Goal: Task Accomplishment & Management: Manage account settings

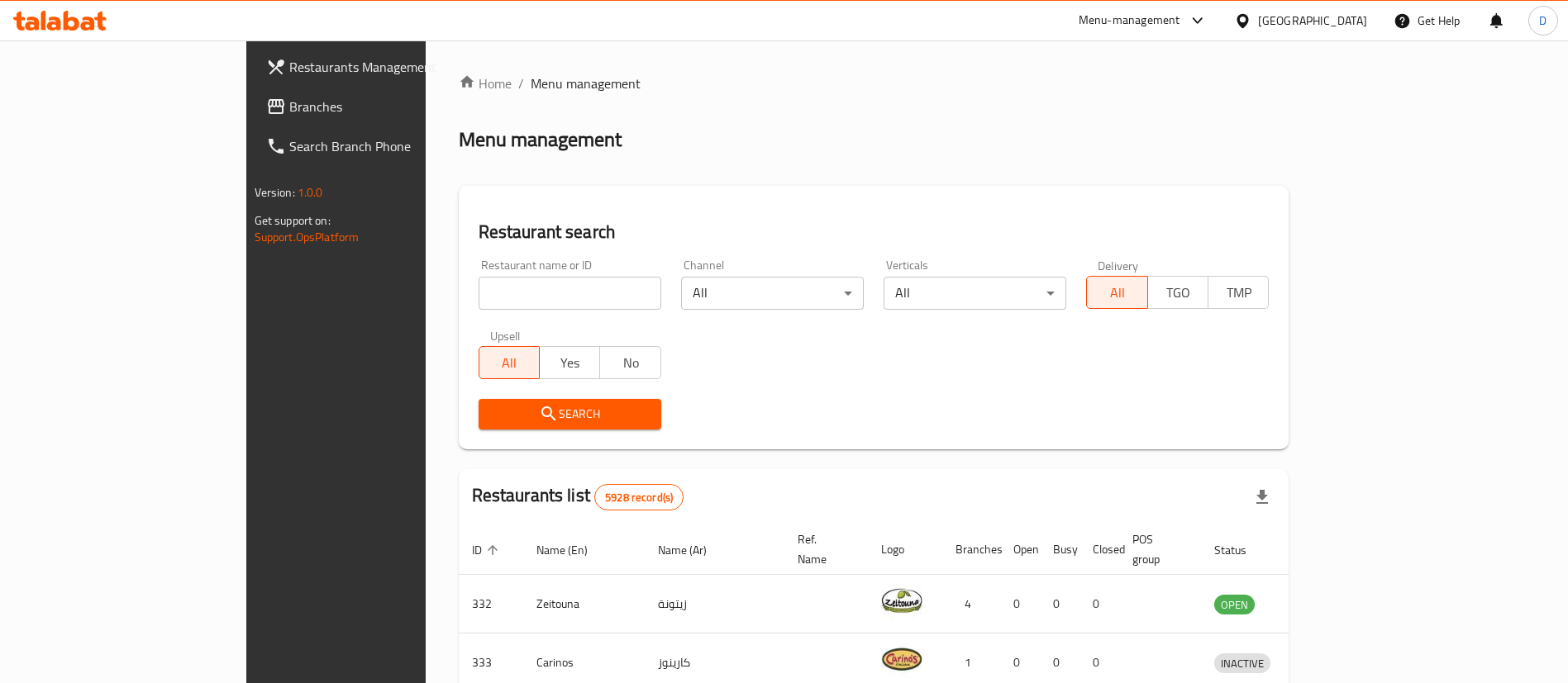
click at [479, 293] on input "search" at bounding box center [569, 293] width 182 height 33
type input "isfahani"
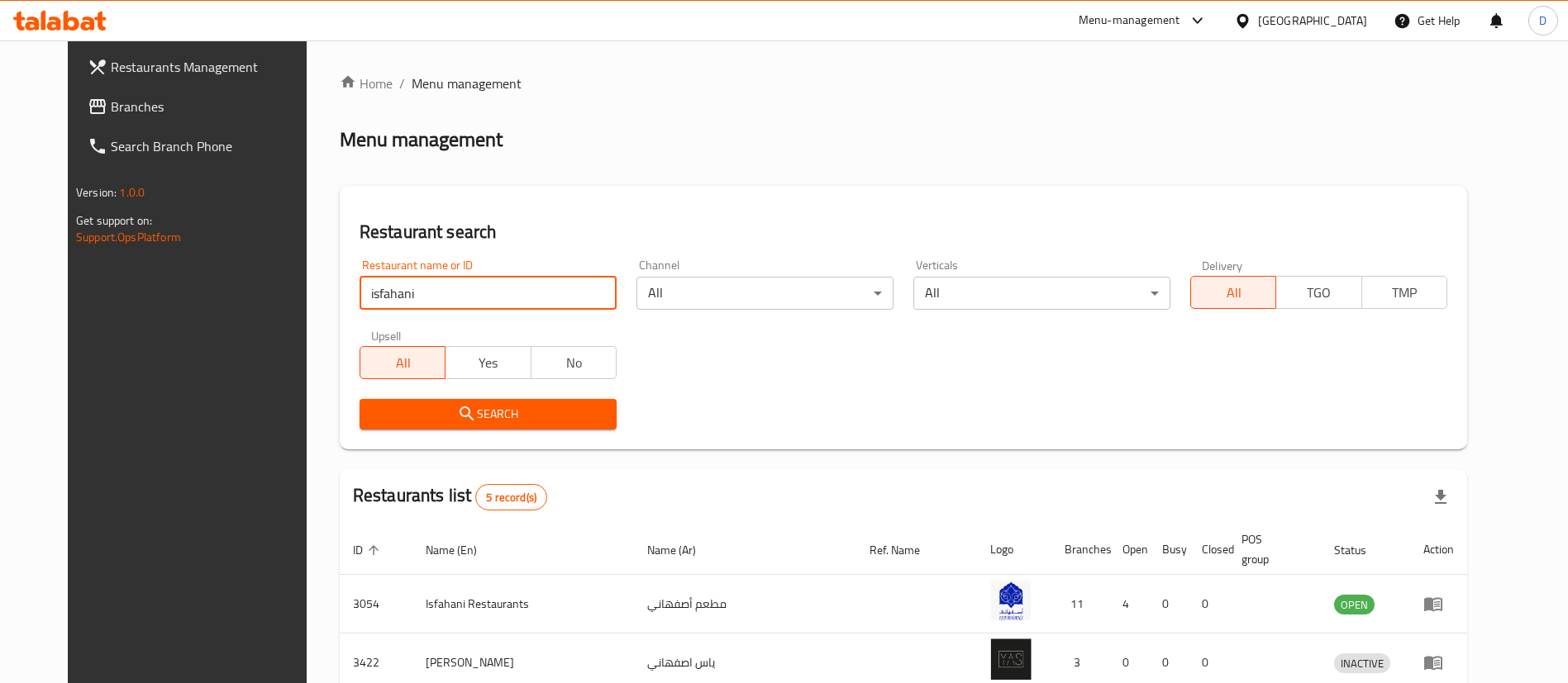
drag, startPoint x: 431, startPoint y: 298, endPoint x: 117, endPoint y: 316, distance: 314.5
click at [117, 324] on div "Restaurants Management Branches Search Branch Phone Version: 1.0.0 Get support …" at bounding box center [783, 498] width 1432 height 916
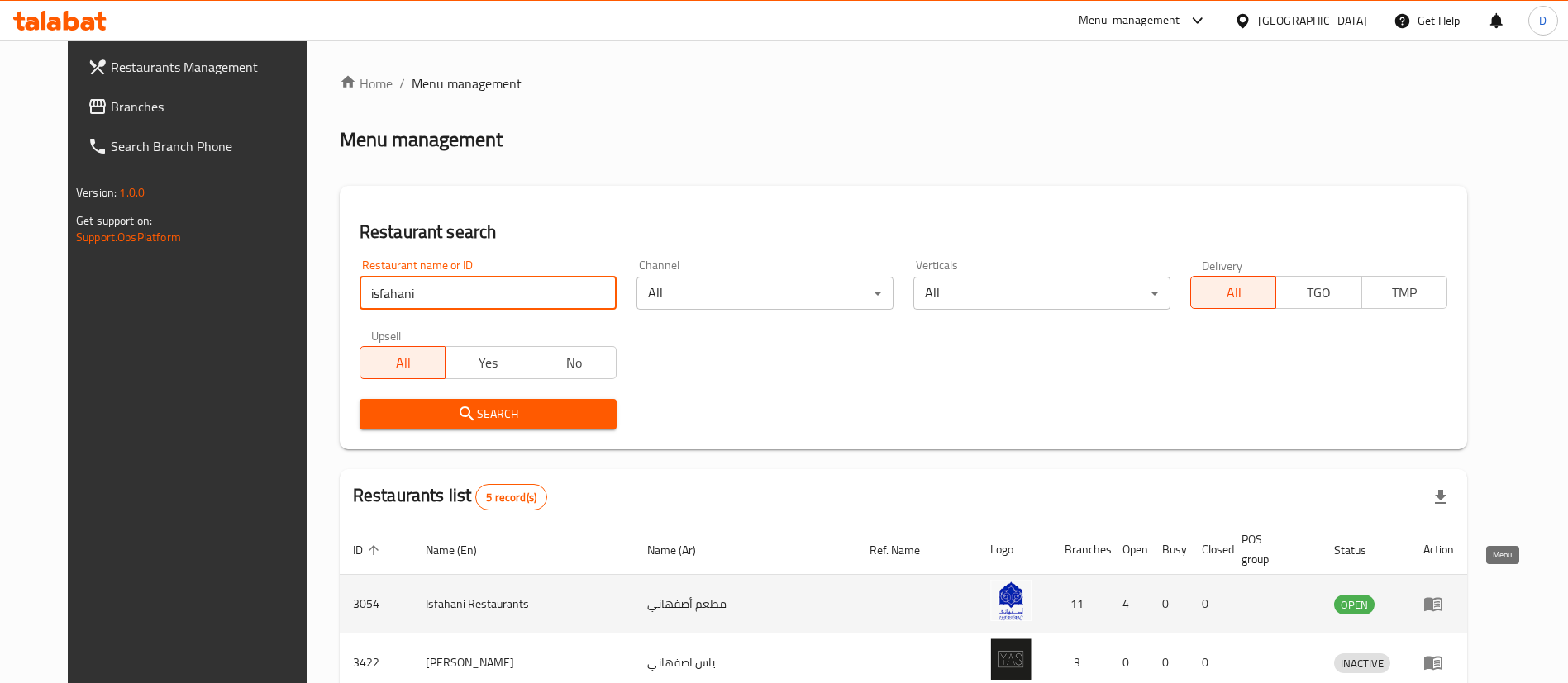
click at [1454, 594] on link "enhanced table" at bounding box center [1439, 604] width 31 height 20
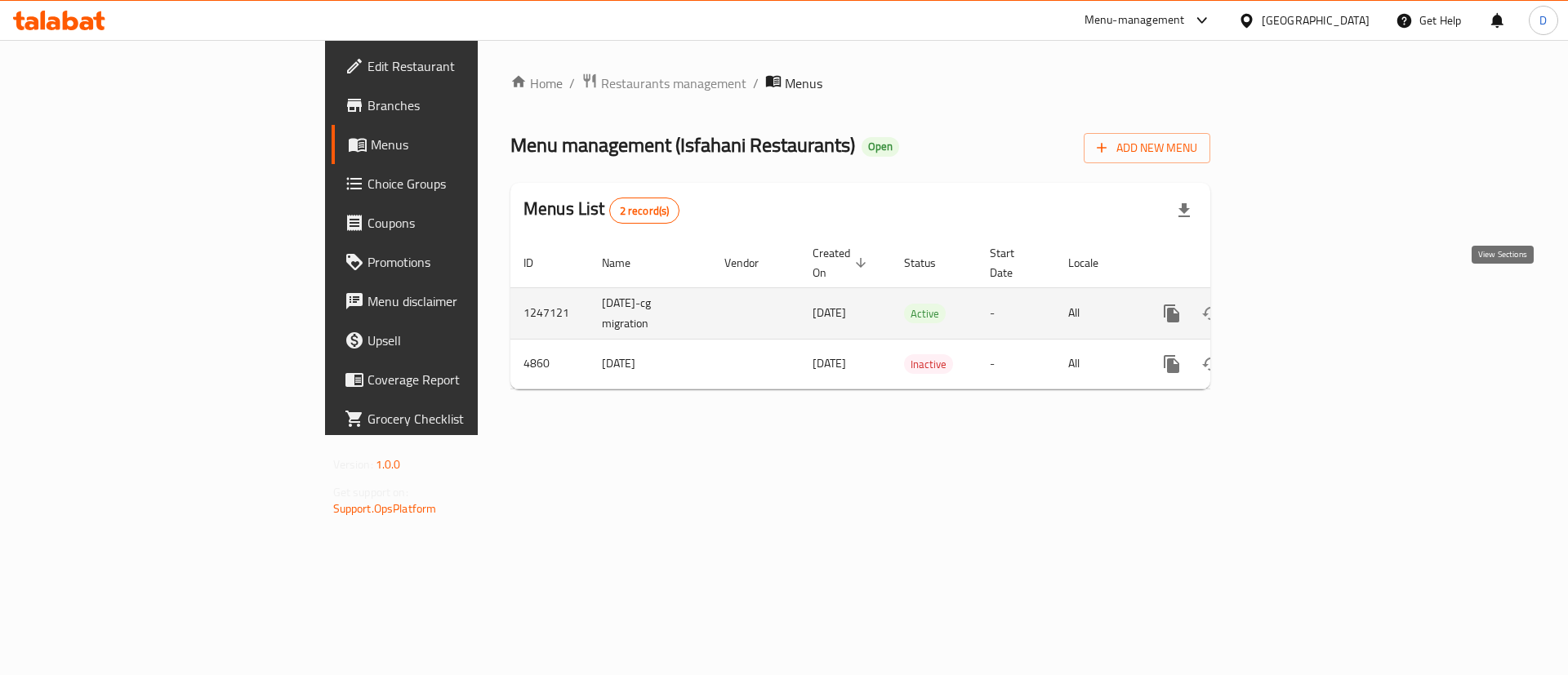
click at [1299, 303] on icon "enhanced table" at bounding box center [1289, 313] width 20 height 20
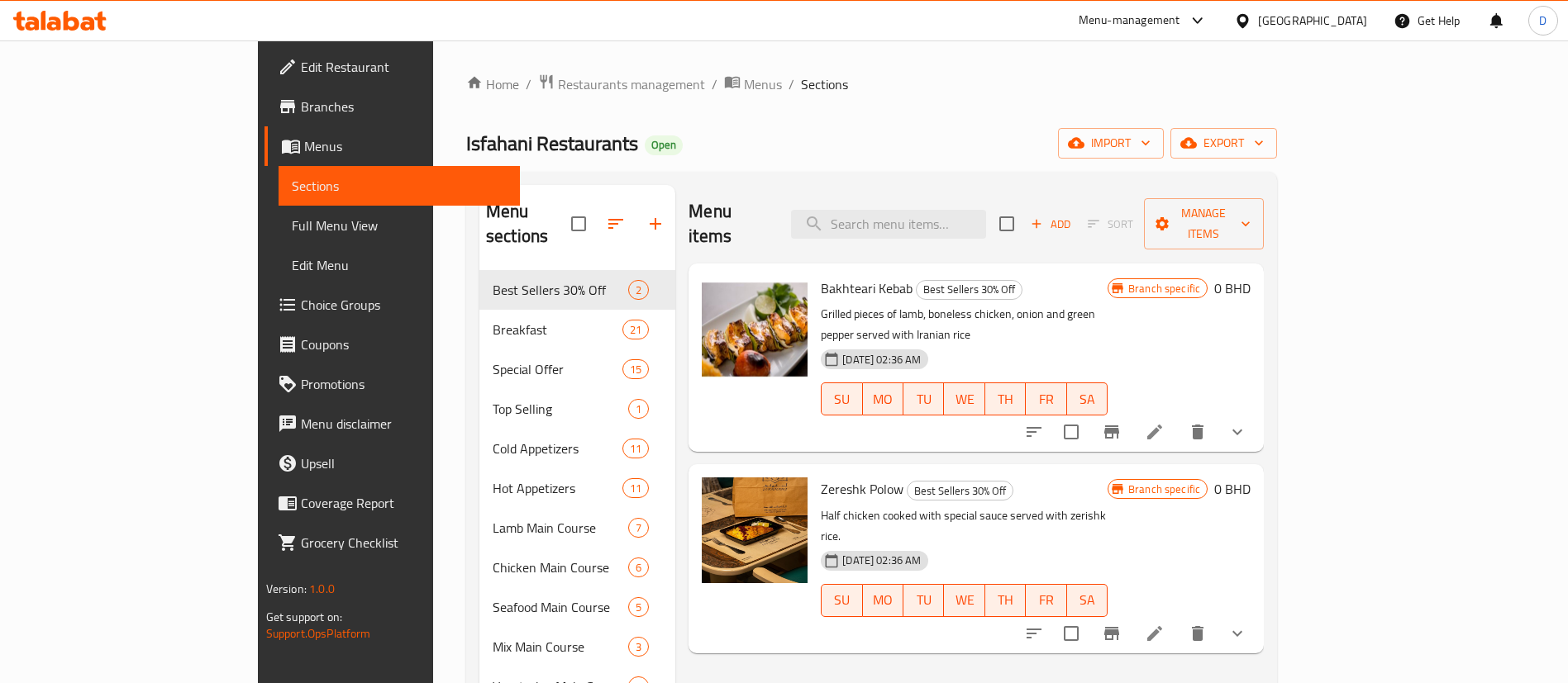
click at [792, 104] on div "Home / Restaurants management / Menus / Sections Isfahani Restaurants Open impo…" at bounding box center [871, 637] width 811 height 1128
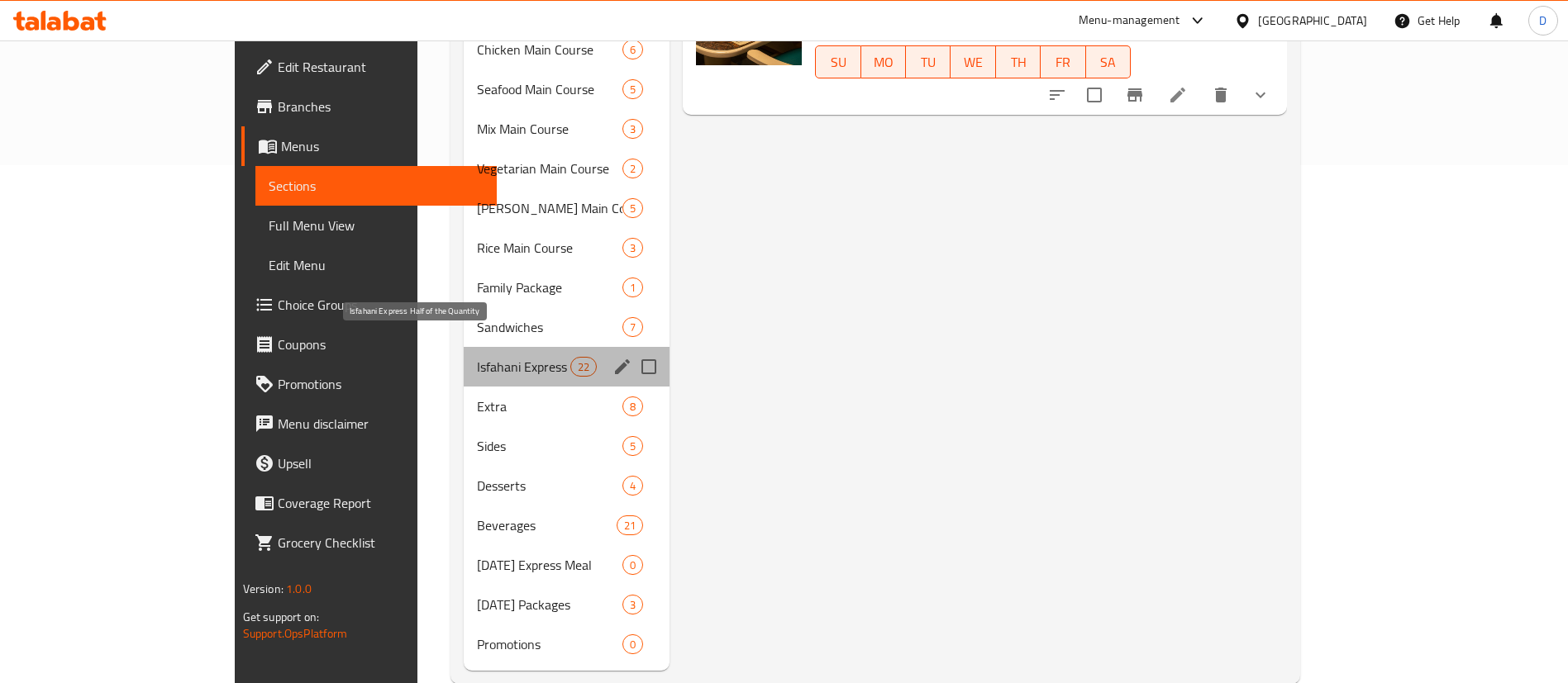
click at [477, 357] on span "Isfahani Express Half of the Quantity" at bounding box center [524, 367] width 93 height 20
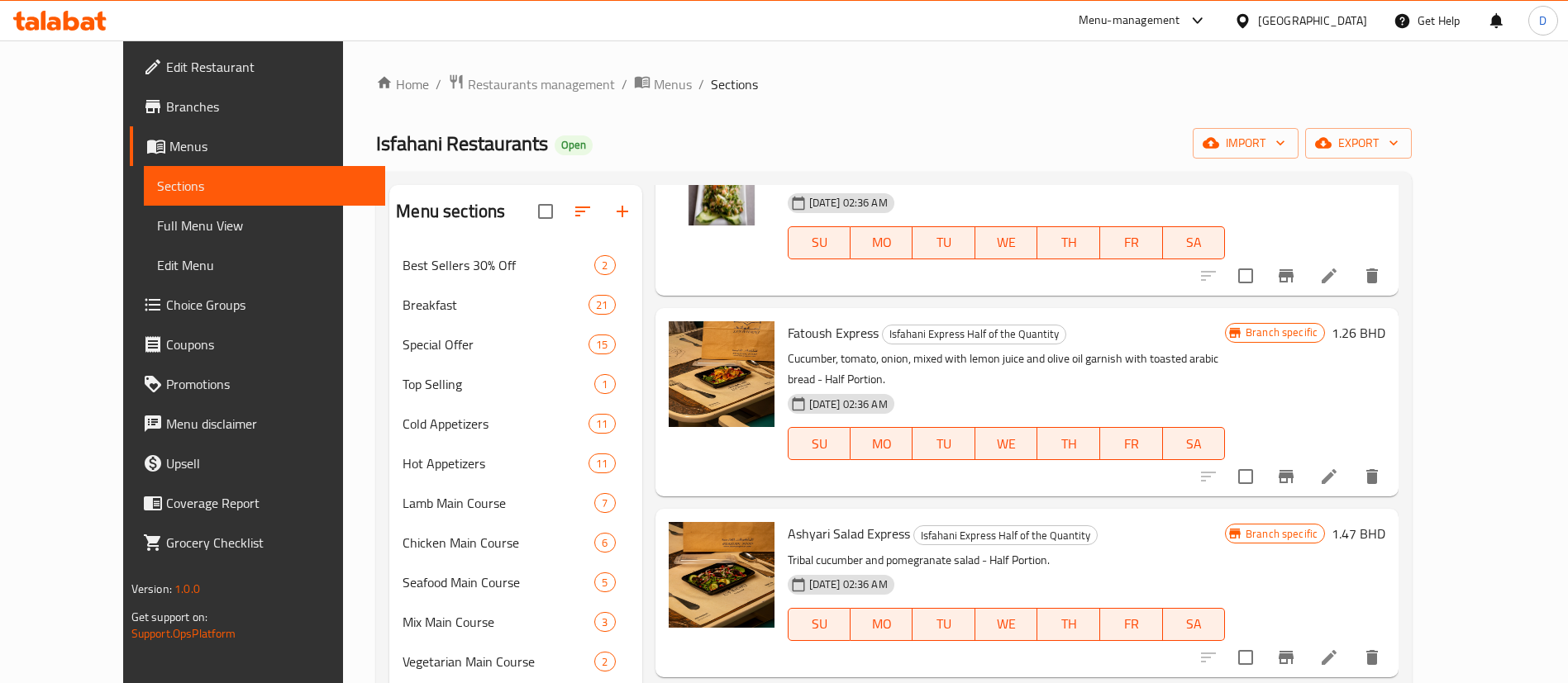
scroll to position [372, 0]
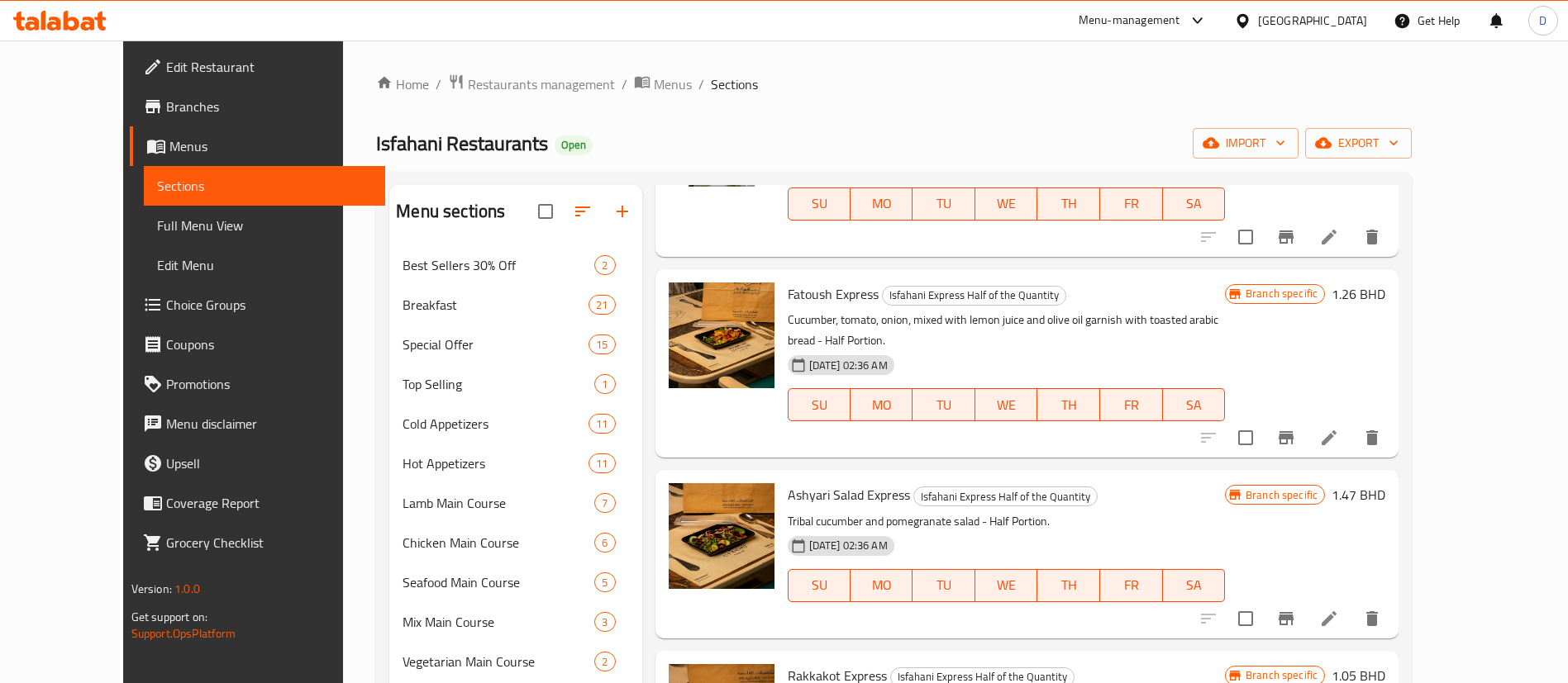
click at [787, 276] on div "Fatoush Express Isfahani Express Half of the Quantity Cucumber, tomato, onion, …" at bounding box center [1006, 363] width 450 height 175
click at [788, 282] on span "Fatoush Express" at bounding box center [832, 294] width 91 height 25
copy h6 "Fatoush Express"
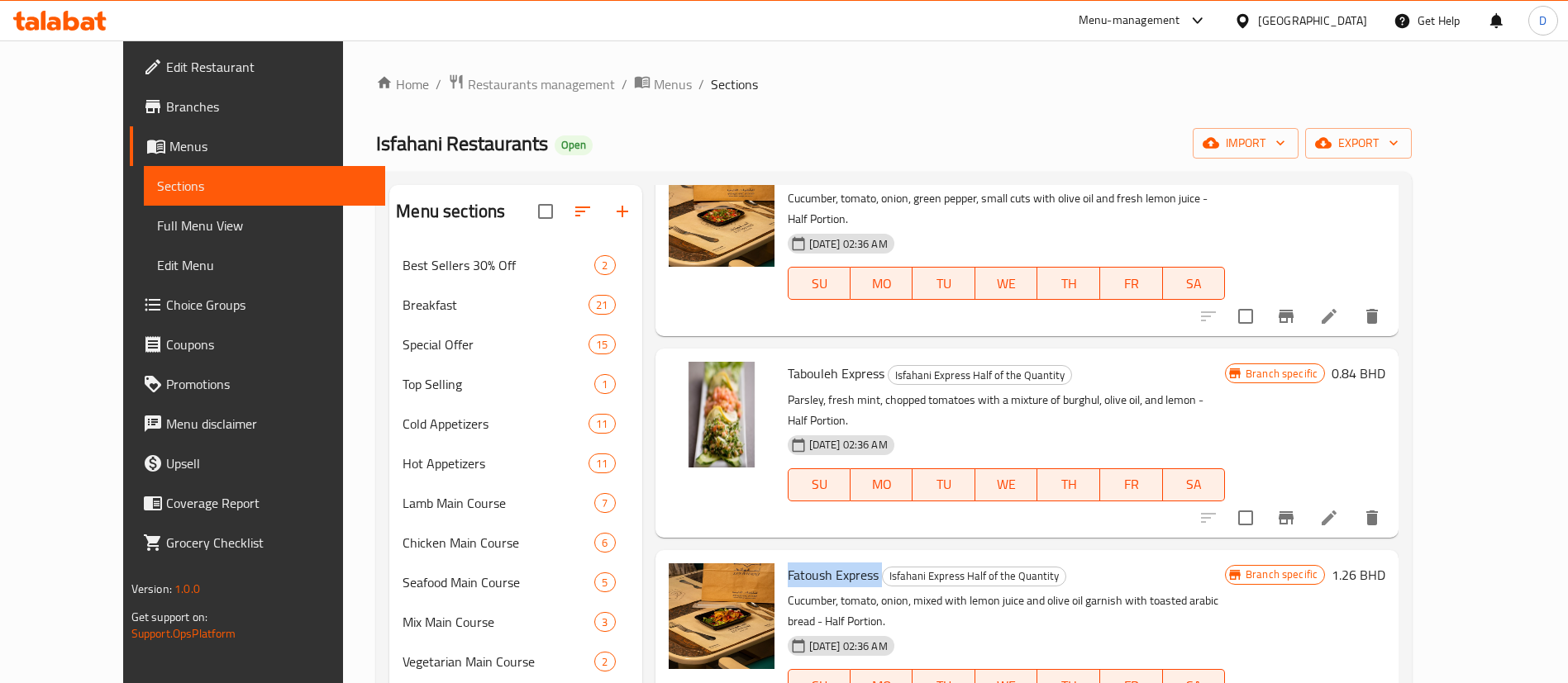
scroll to position [0, 0]
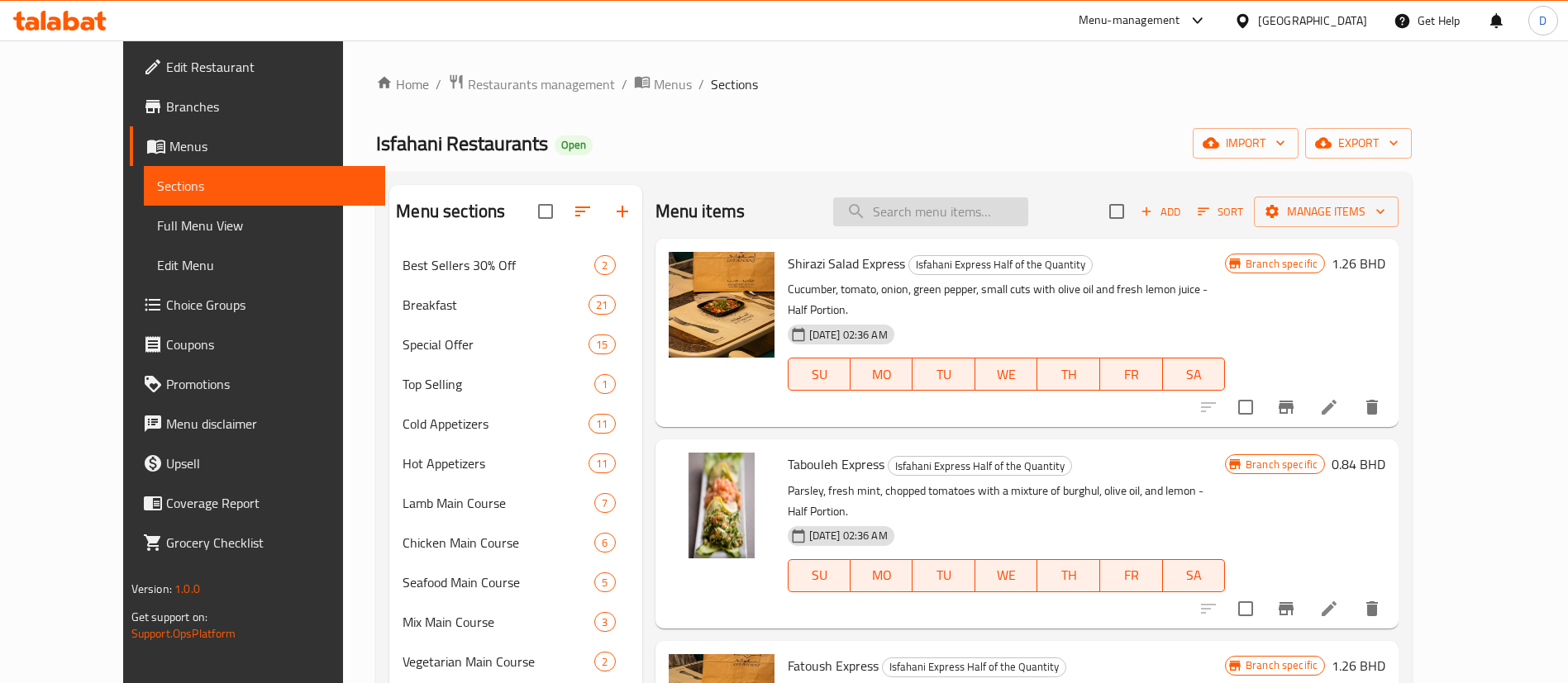
click at [1011, 213] on input "search" at bounding box center [930, 212] width 195 height 29
paste input "Fatoush Express"
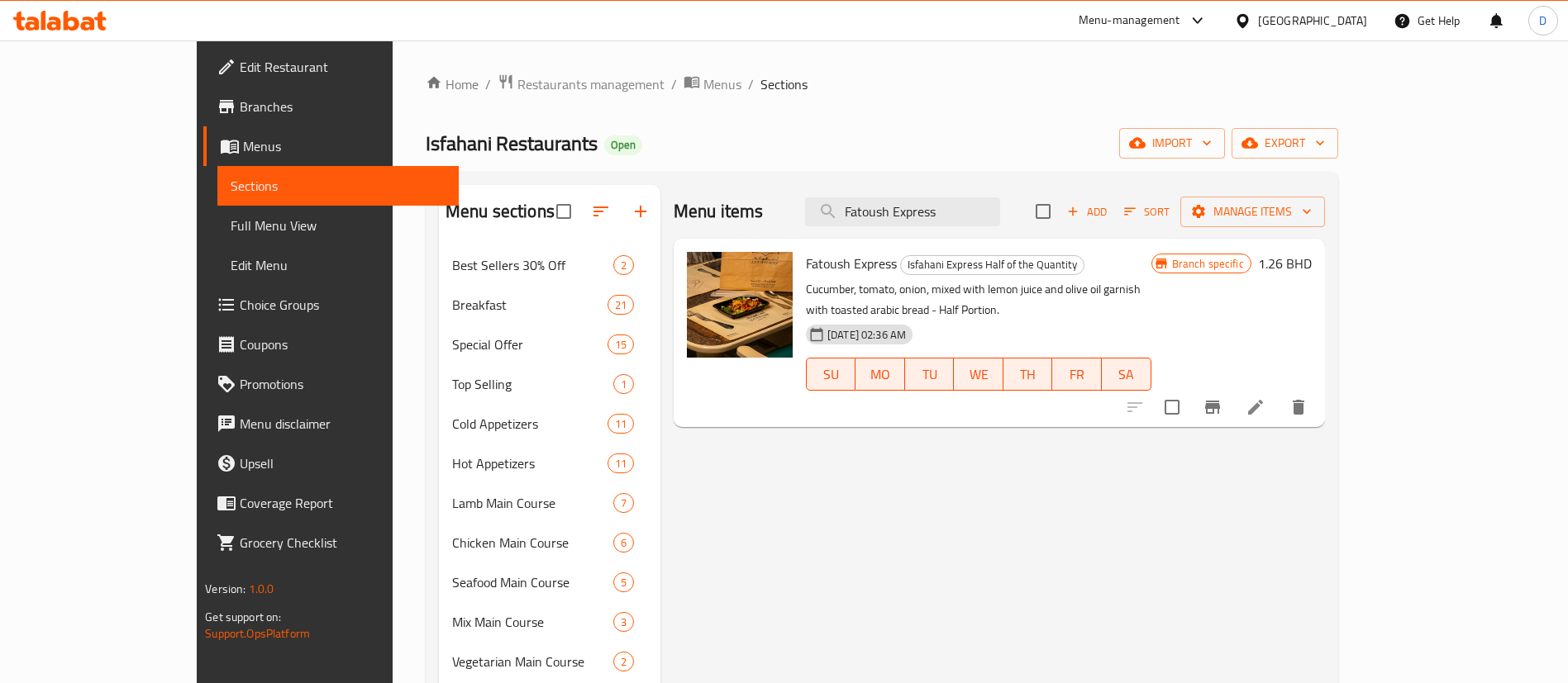
click at [848, 92] on ol "Home / Restaurants management / Menus / Sections" at bounding box center [882, 84] width 912 height 22
drag, startPoint x: 882, startPoint y: 449, endPoint x: 846, endPoint y: 481, distance: 48.2
click at [882, 449] on div "Menu items Fatoush Express Add Sort Manage items Fatoush Express Isfahani Expre…" at bounding box center [992, 674] width 665 height 978
click at [925, 35] on div "Menu-management Bahrain Get Help D" at bounding box center [784, 21] width 1568 height 39
click at [942, 80] on ol "Home / Restaurants management / Menus / Sections" at bounding box center [882, 84] width 912 height 22
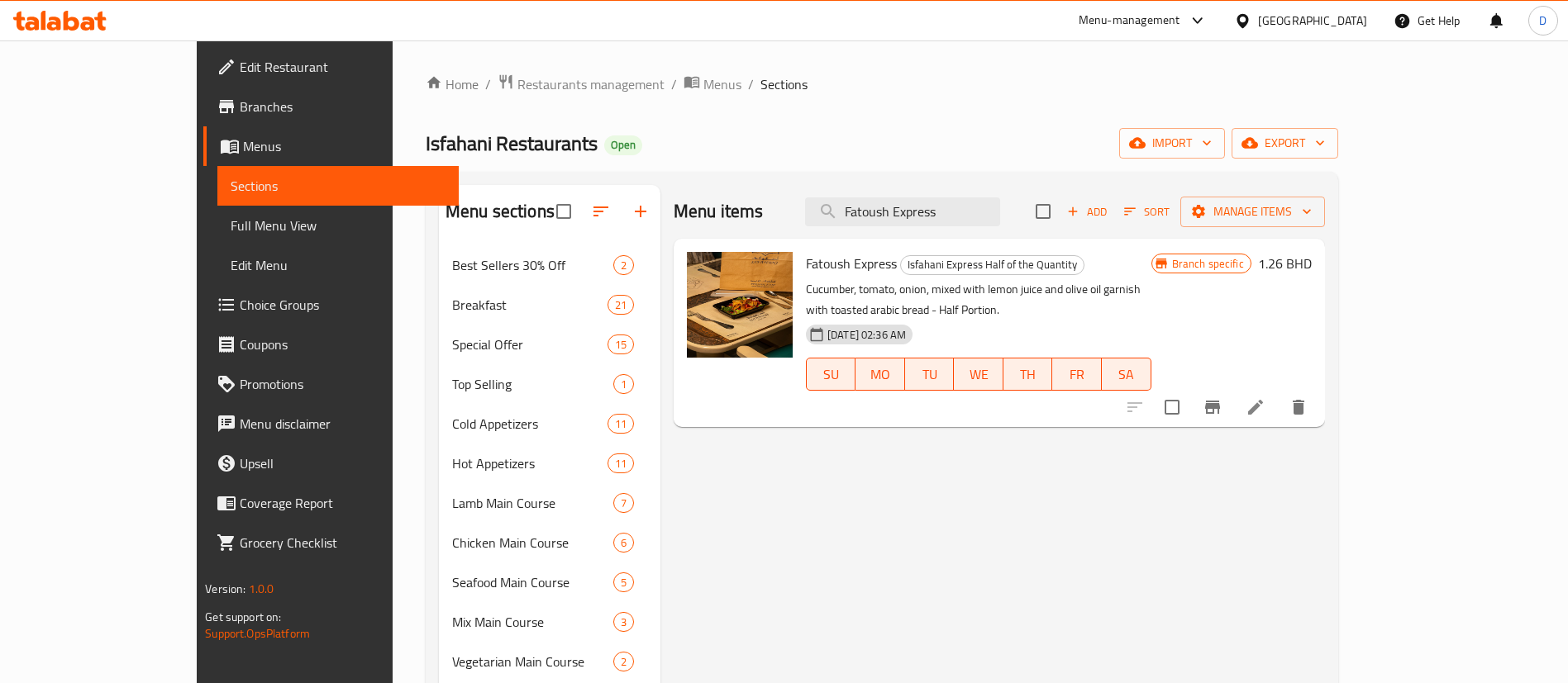
click at [1078, 517] on div "Menu items Fatoush Express Add Sort Manage items Fatoush Express Isfahani Expre…" at bounding box center [992, 674] width 665 height 978
click at [1325, 502] on div "Menu items Fatoush Express Add Sort Manage items Fatoush Express Isfahani Expre…" at bounding box center [992, 674] width 665 height 978
click at [955, 199] on input "Fatoush Express" at bounding box center [902, 212] width 195 height 29
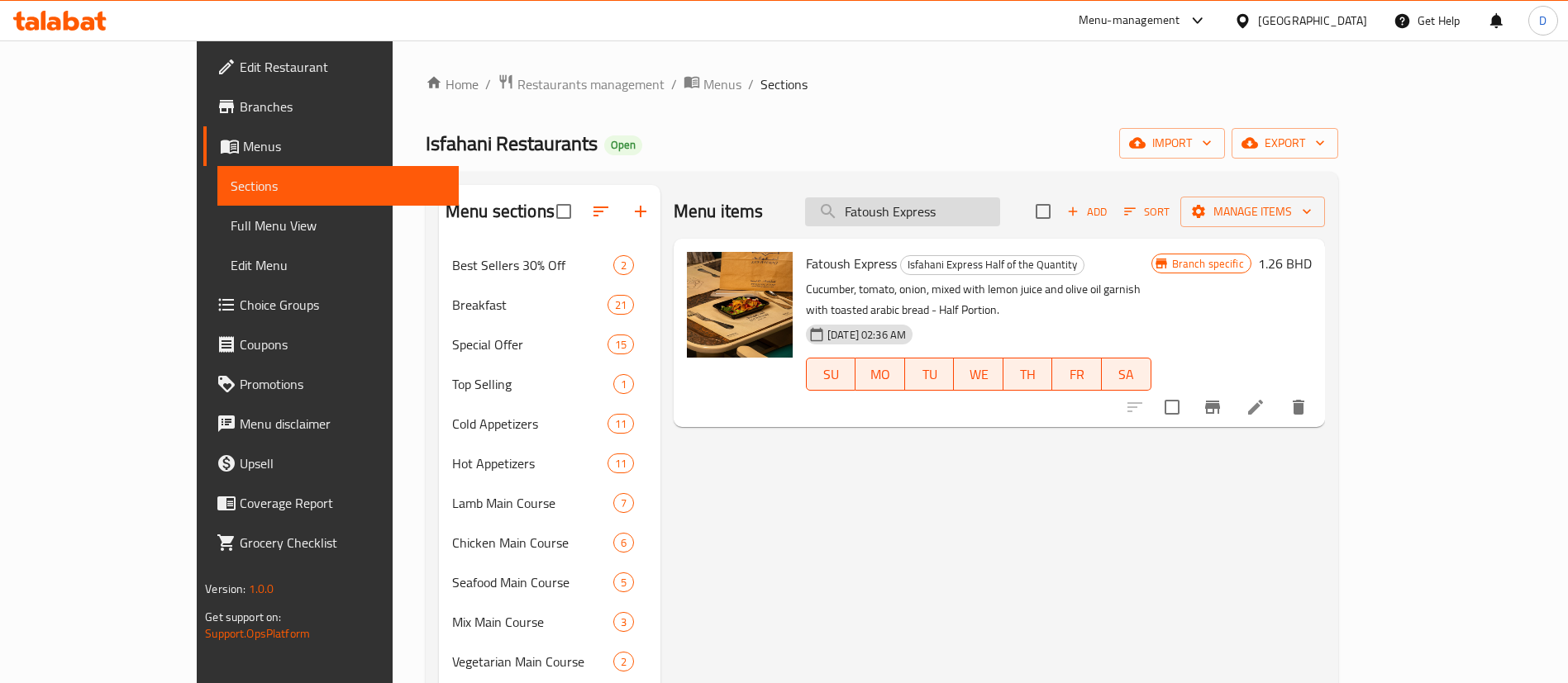
paste input "[PERSON_NAME] Reshteh"
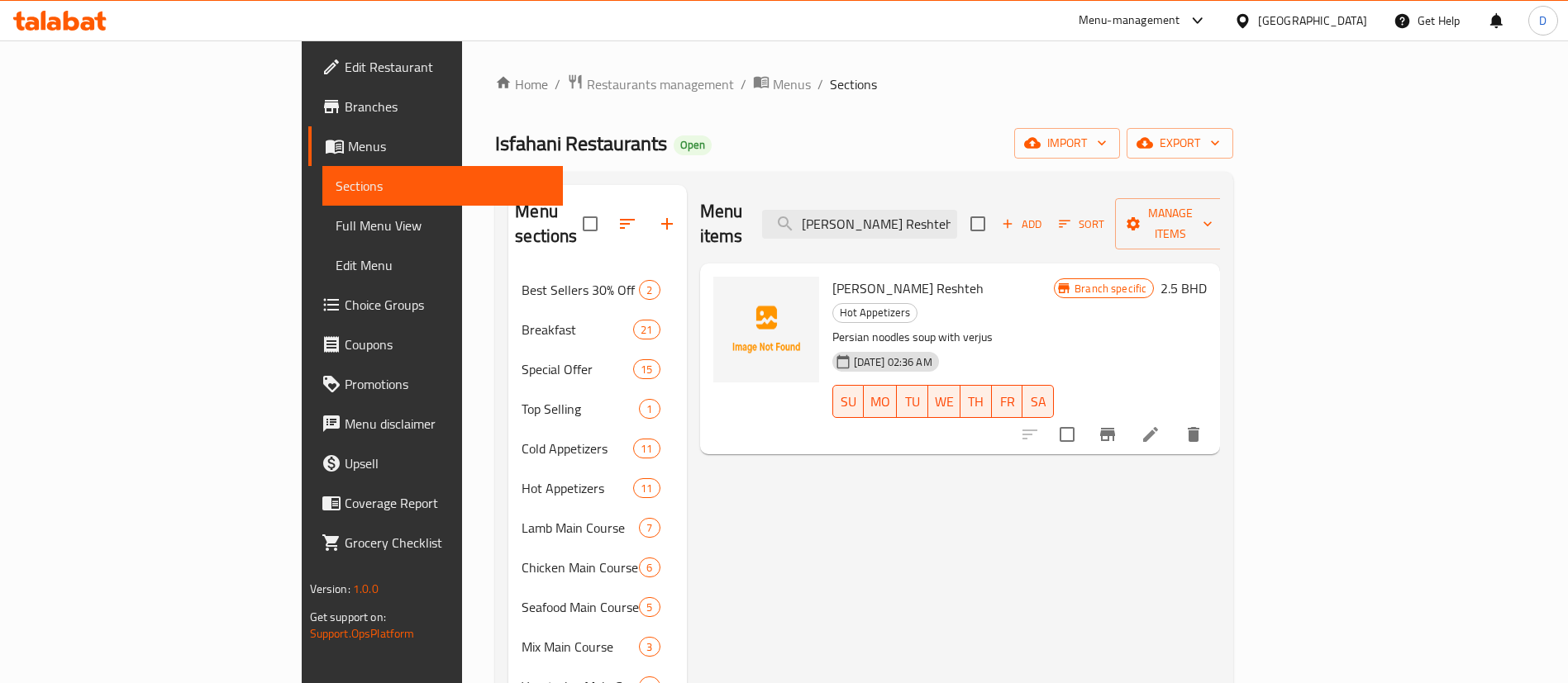
type input "[PERSON_NAME] Reshteh"
click at [743, 474] on div "Menu items [PERSON_NAME] Reshteh Add Sort Manage items [PERSON_NAME] Reshteh Ho…" at bounding box center [954, 687] width 533 height 1003
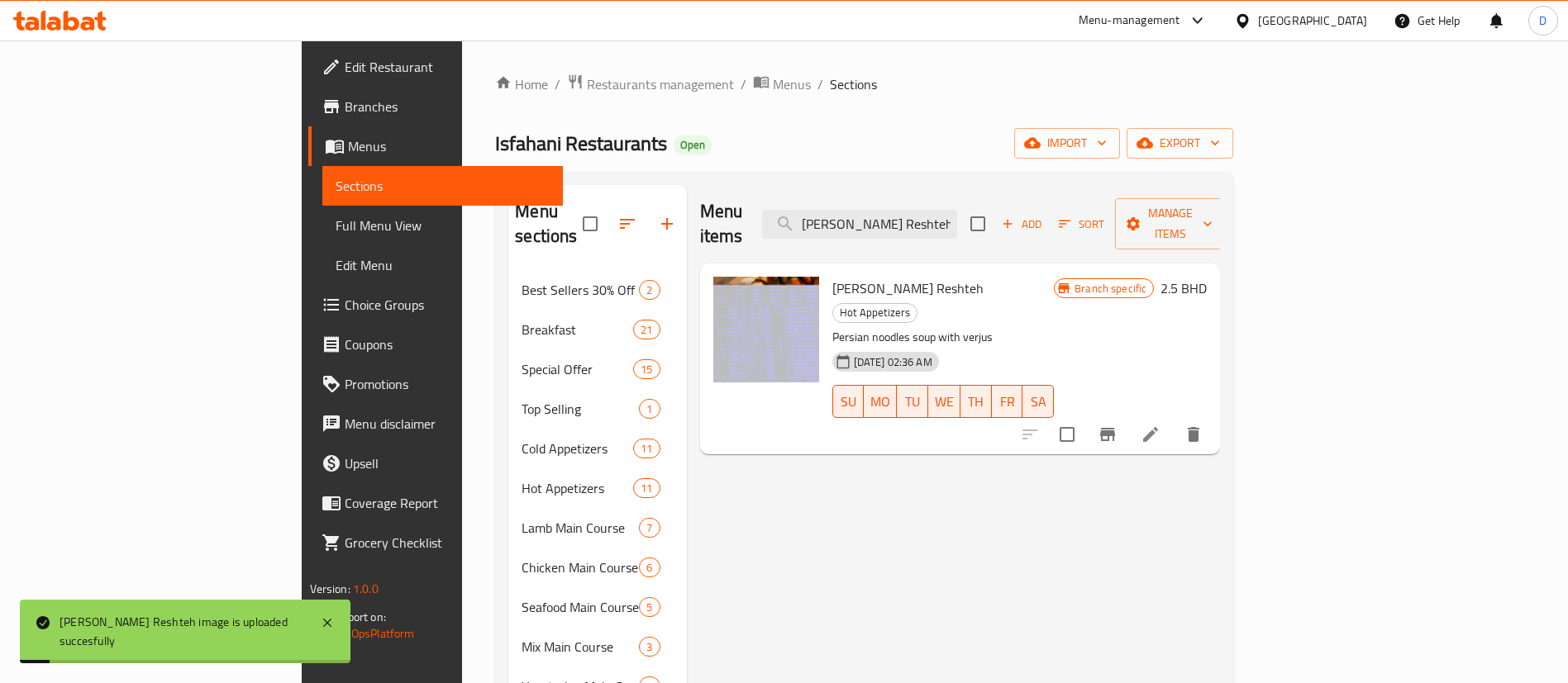
click at [854, 455] on div "Menu items [PERSON_NAME] Reshteh Add Sort Manage items [PERSON_NAME] Reshteh Ho…" at bounding box center [954, 687] width 533 height 1003
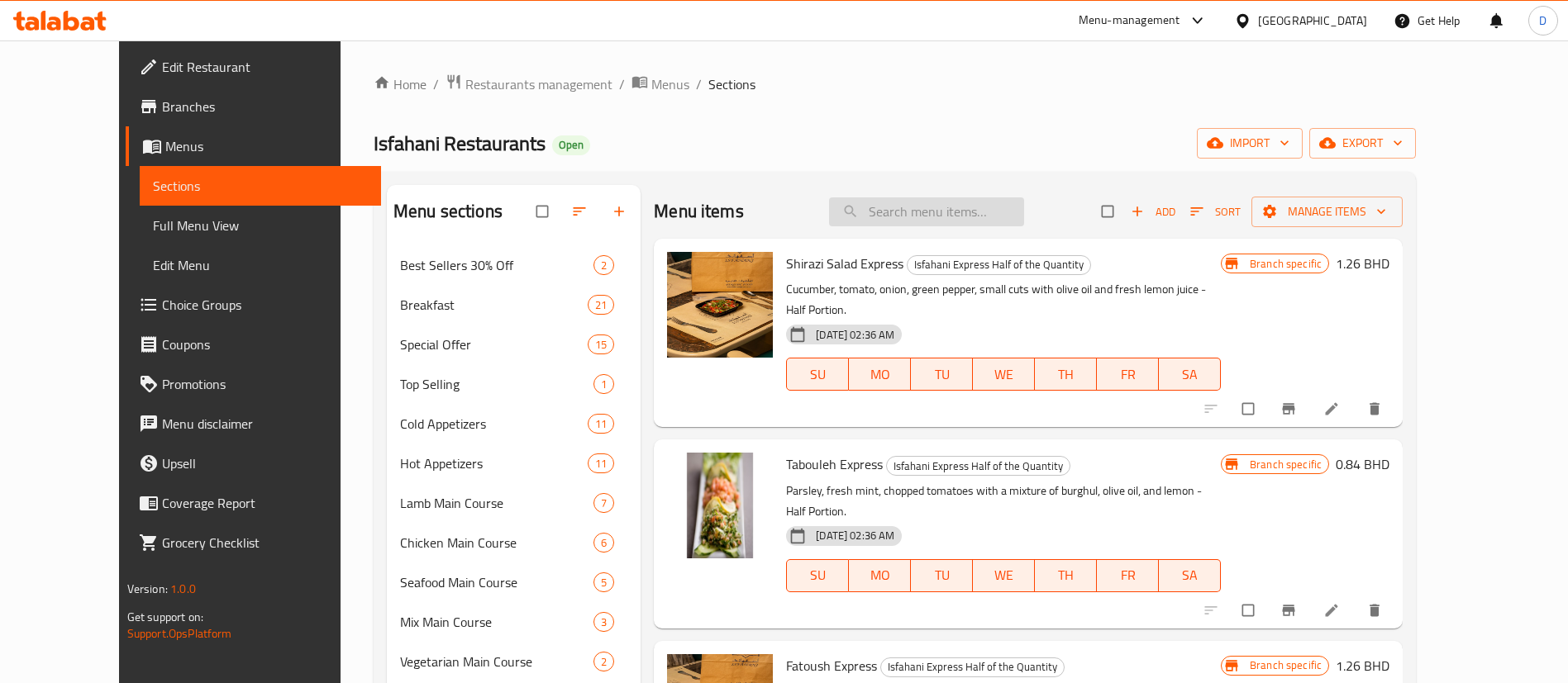
click at [926, 224] on input "search" at bounding box center [926, 212] width 195 height 29
paste input "[PERSON_NAME] Reshteh"
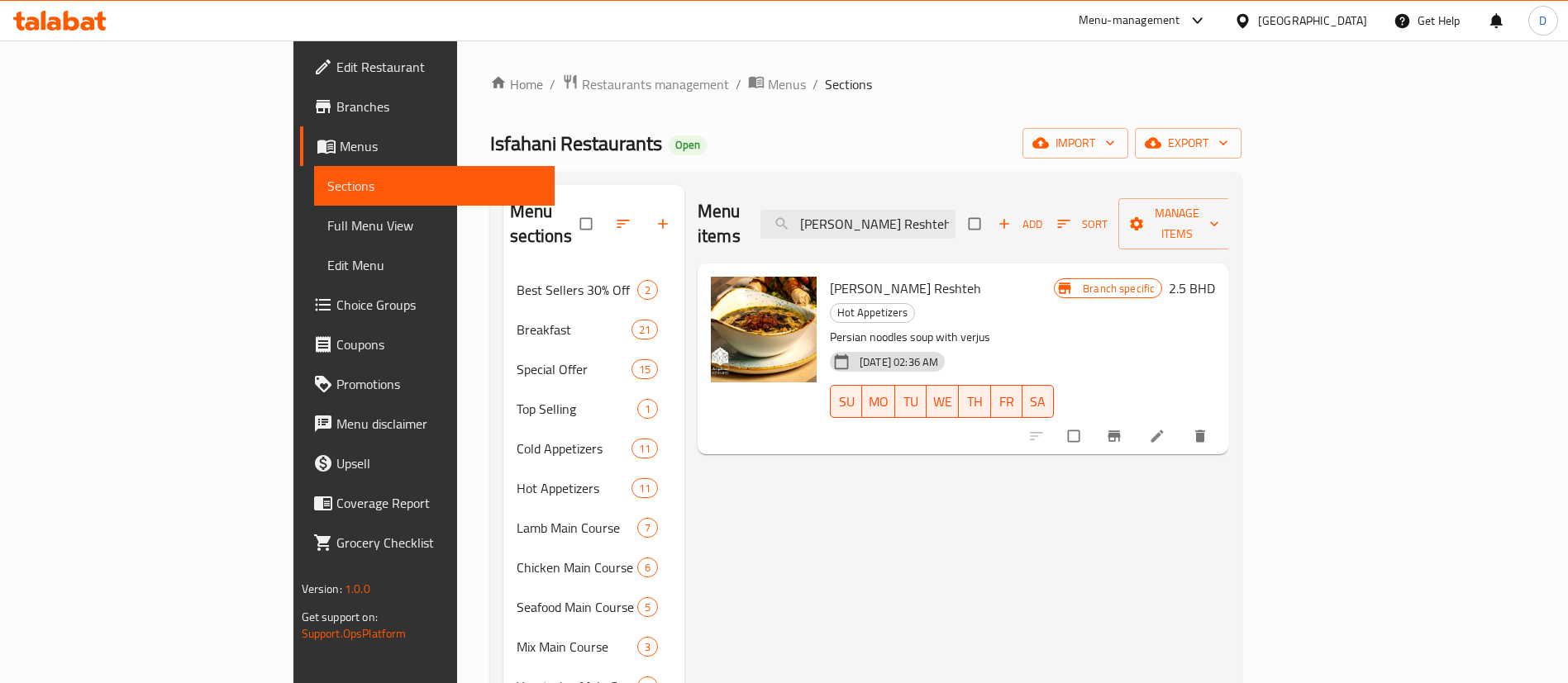
click at [726, 531] on div "Menu items [PERSON_NAME] Reshteh Add Sort Manage items [PERSON_NAME] Reshteh Ho…" at bounding box center [956, 687] width 543 height 1003
click at [1228, 496] on div "Menu items [PERSON_NAME] Reshteh Add Sort Manage items [PERSON_NAME] Reshteh Ho…" at bounding box center [956, 687] width 543 height 1003
drag, startPoint x: 995, startPoint y: 182, endPoint x: 1002, endPoint y: 198, distance: 17.5
click at [999, 193] on div "Menu sections Best Sellers 30% Off 2 Breakfast 21 Special Offer 15 Top Selling …" at bounding box center [866, 686] width 752 height 1029
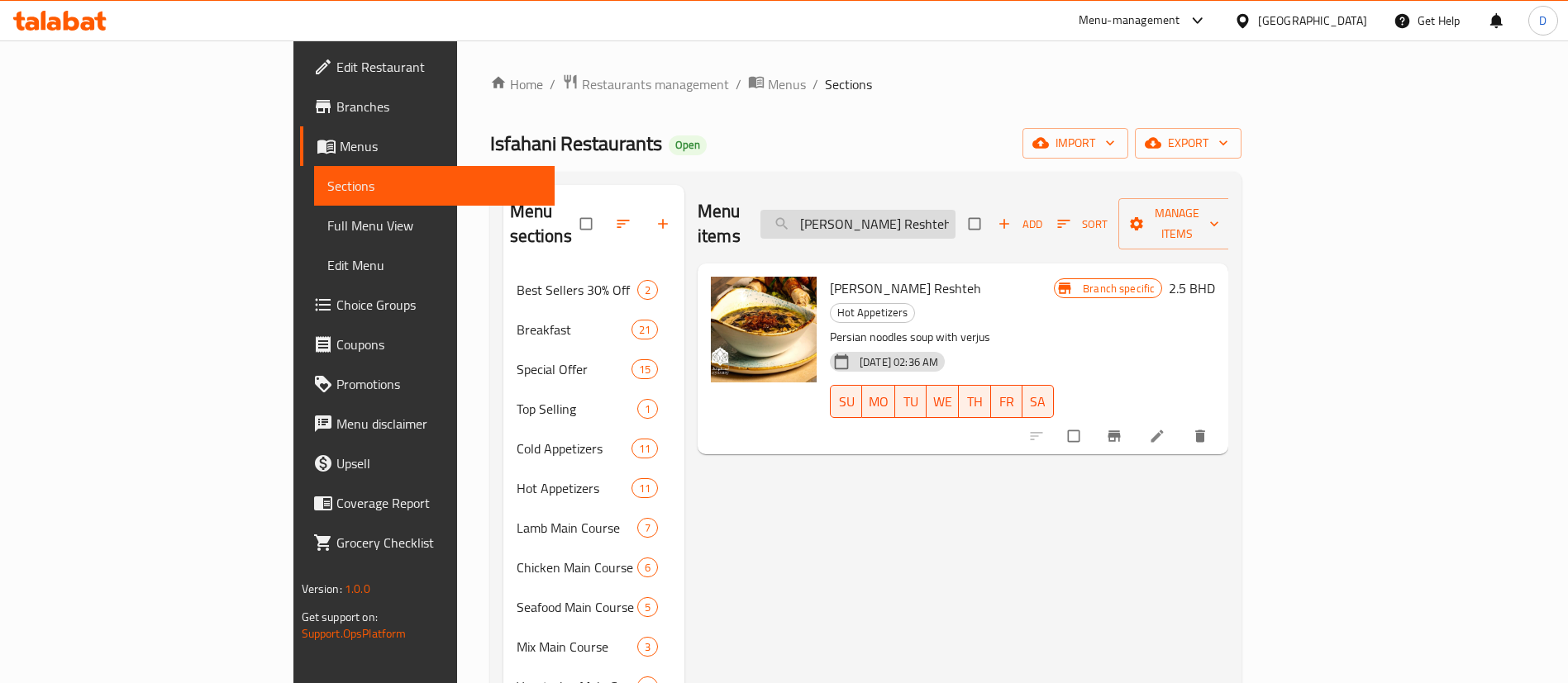
click at [956, 210] on input "[PERSON_NAME] Reshteh" at bounding box center [858, 224] width 195 height 29
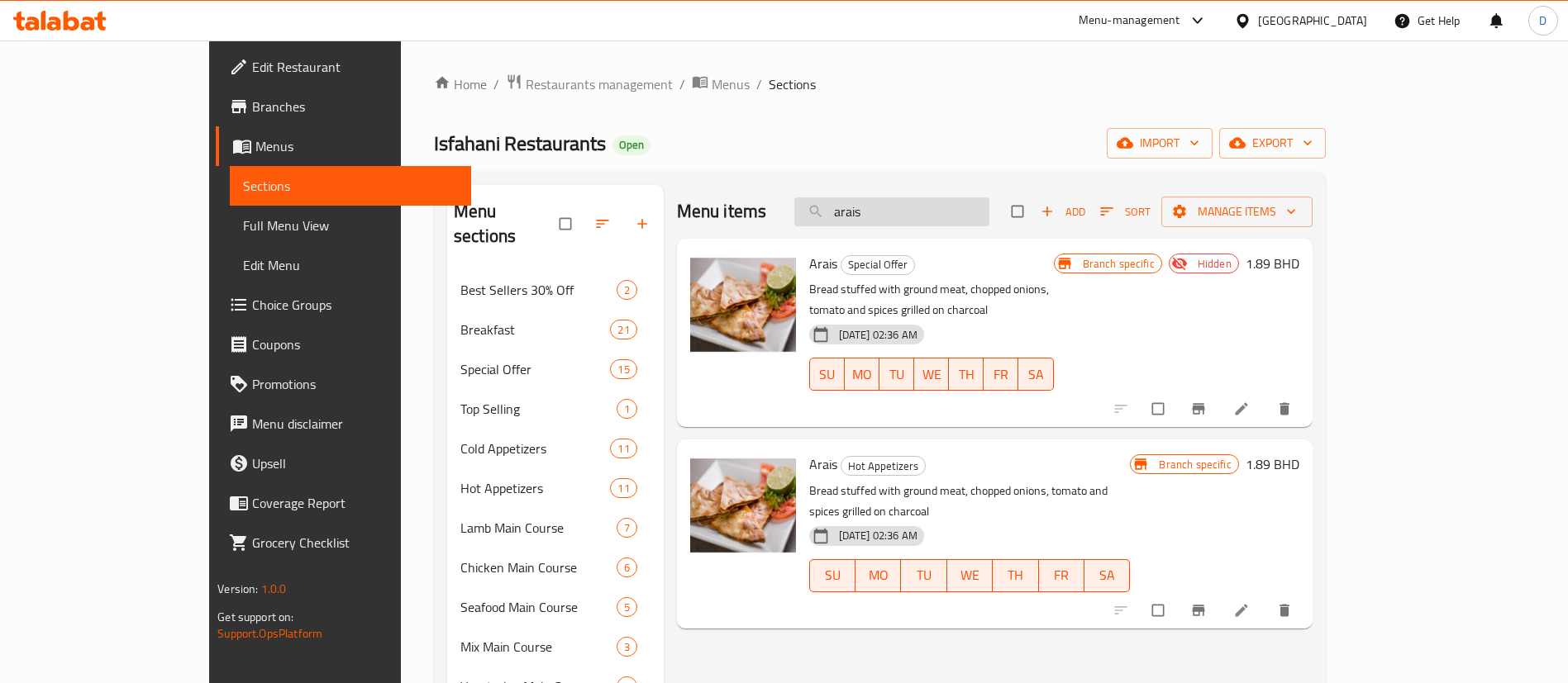
click at [939, 223] on input "arais" at bounding box center [891, 212] width 195 height 29
click at [939, 230] on div "Menu items arais Add Sort Manage items" at bounding box center [995, 212] width 636 height 54
click at [937, 229] on div "Menu items arais Add Sort Manage items" at bounding box center [995, 212] width 636 height 54
click at [933, 215] on input "arais" at bounding box center [891, 212] width 195 height 29
click at [932, 215] on input "arais" at bounding box center [891, 212] width 195 height 29
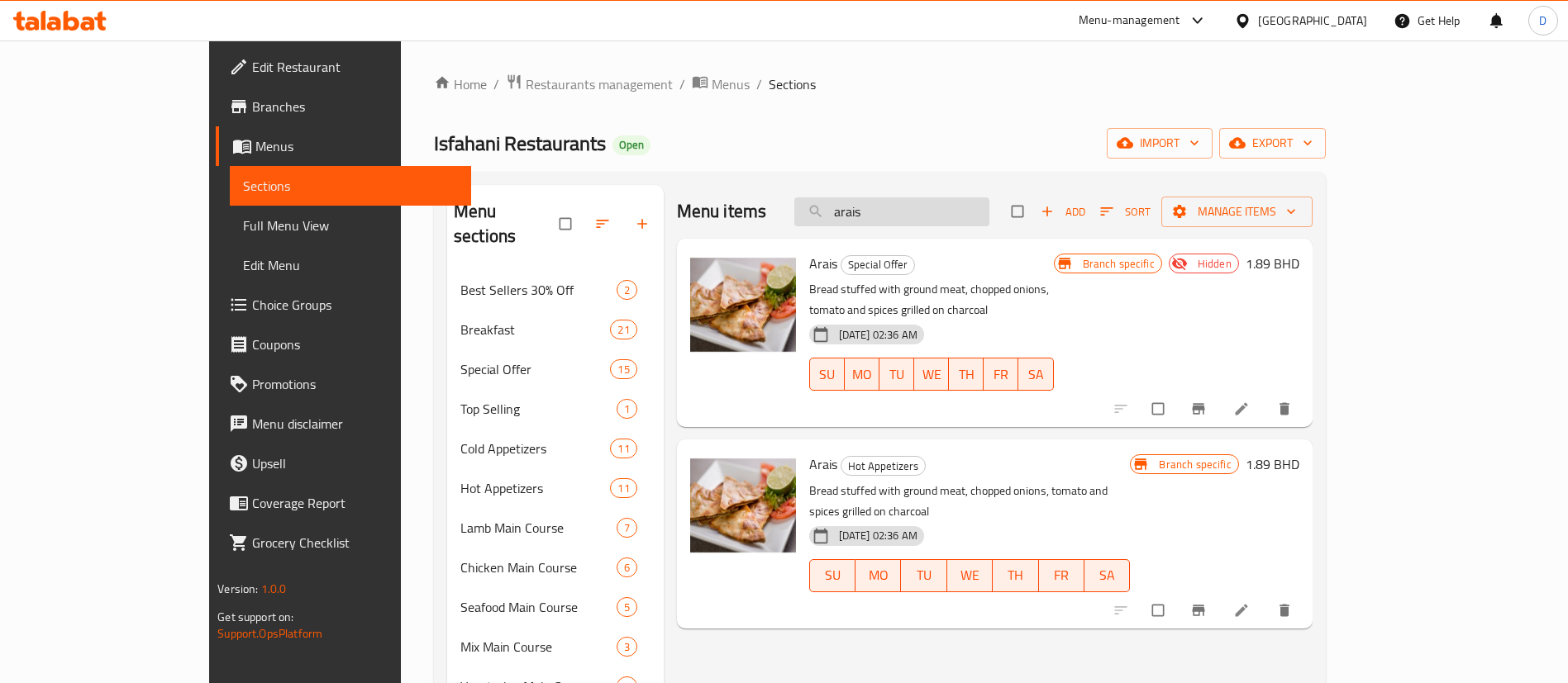
click at [931, 215] on input "arais" at bounding box center [891, 212] width 195 height 29
type input "c"
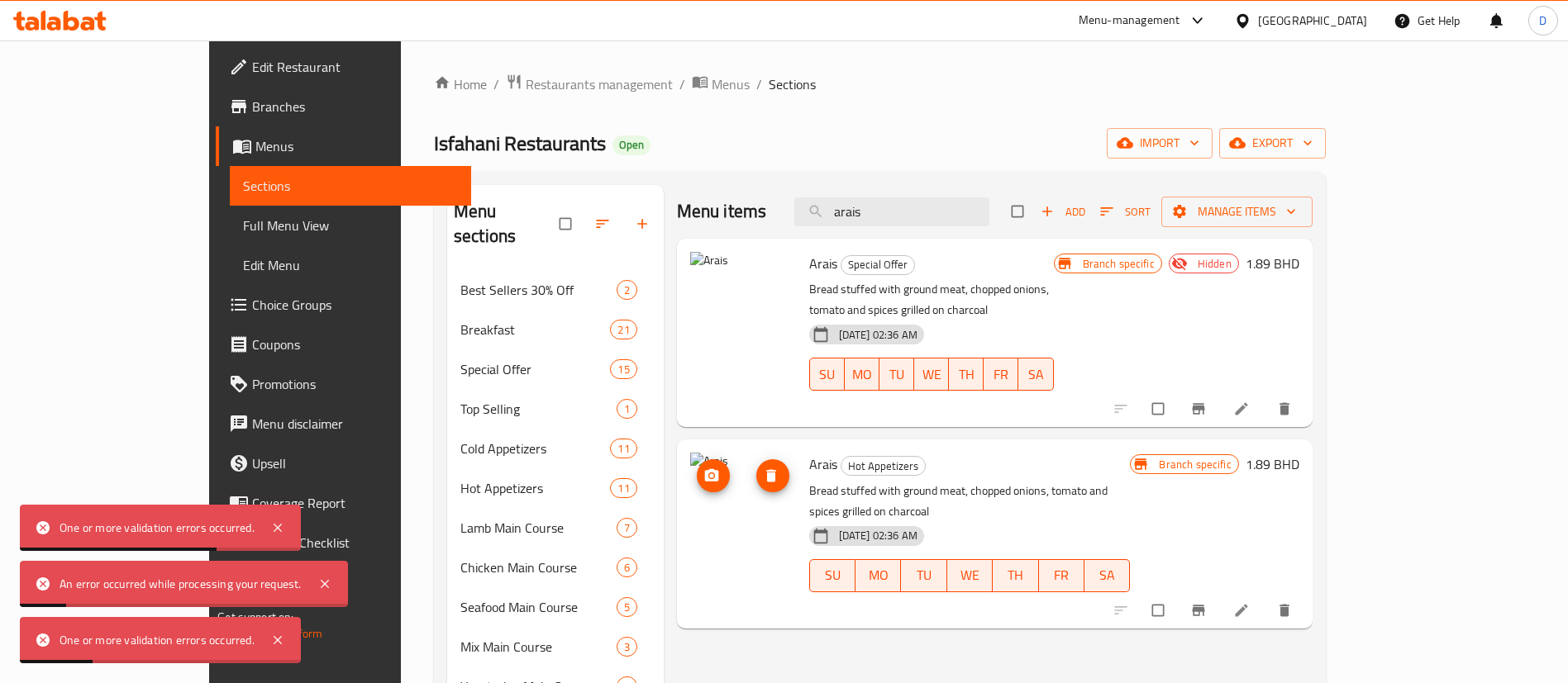
click at [766, 470] on icon "delete image" at bounding box center [771, 477] width 10 height 13
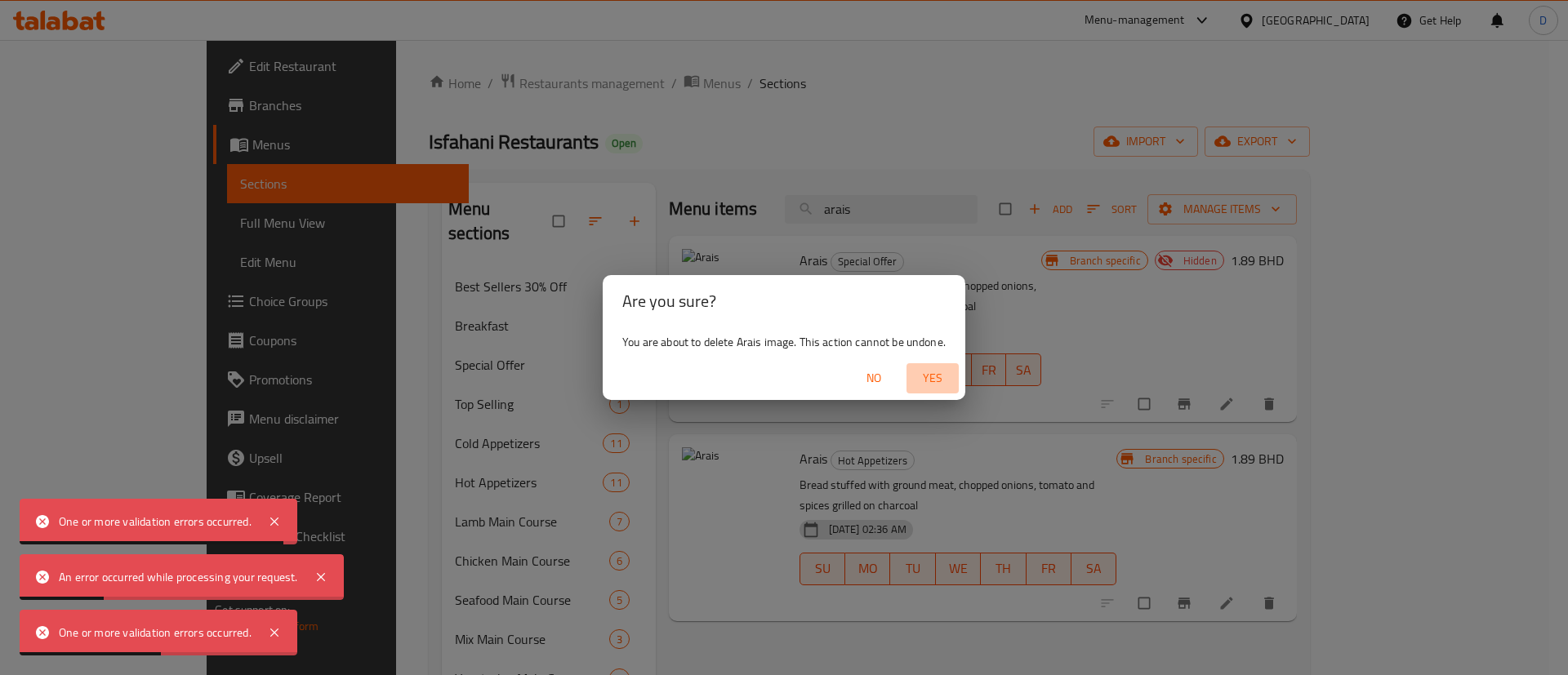
click at [926, 370] on span "Yes" at bounding box center [933, 378] width 39 height 20
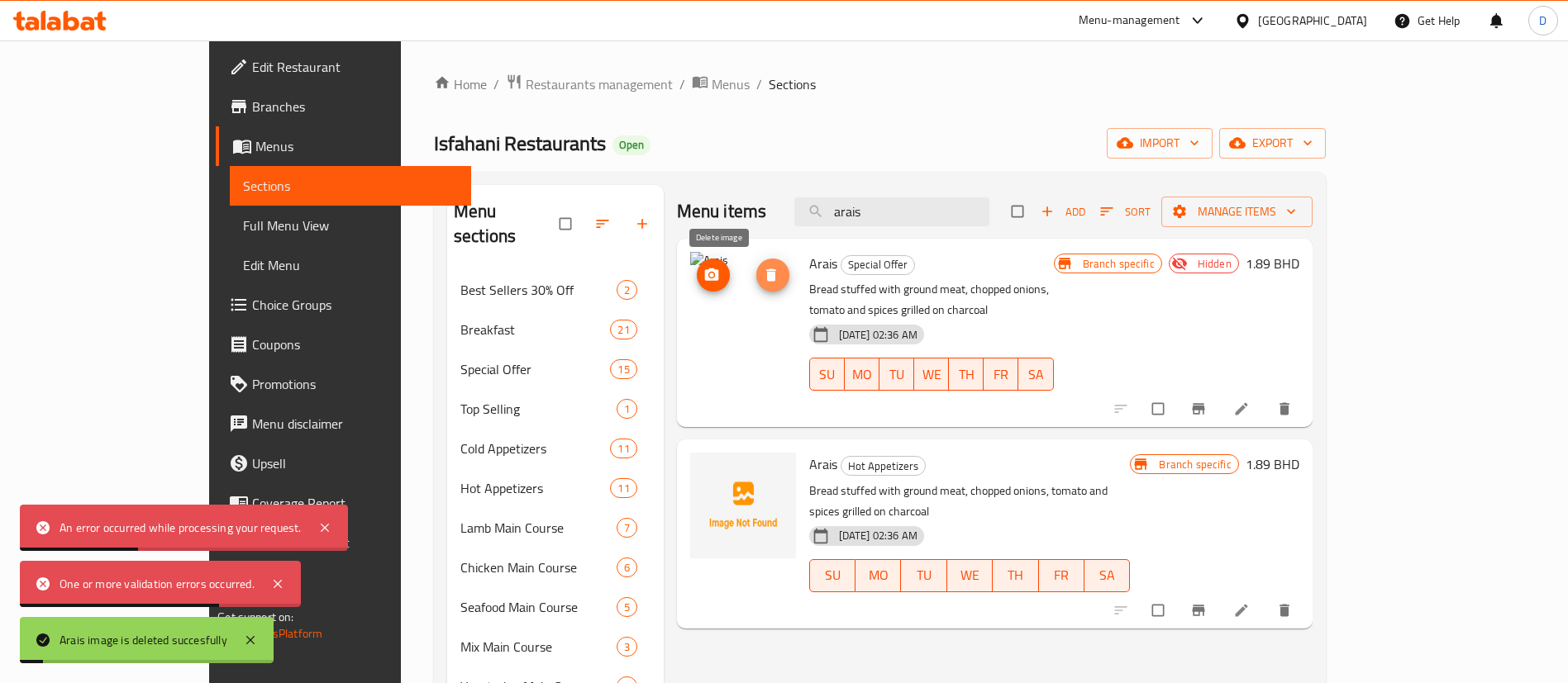
click at [766, 276] on icon "delete image" at bounding box center [771, 275] width 10 height 13
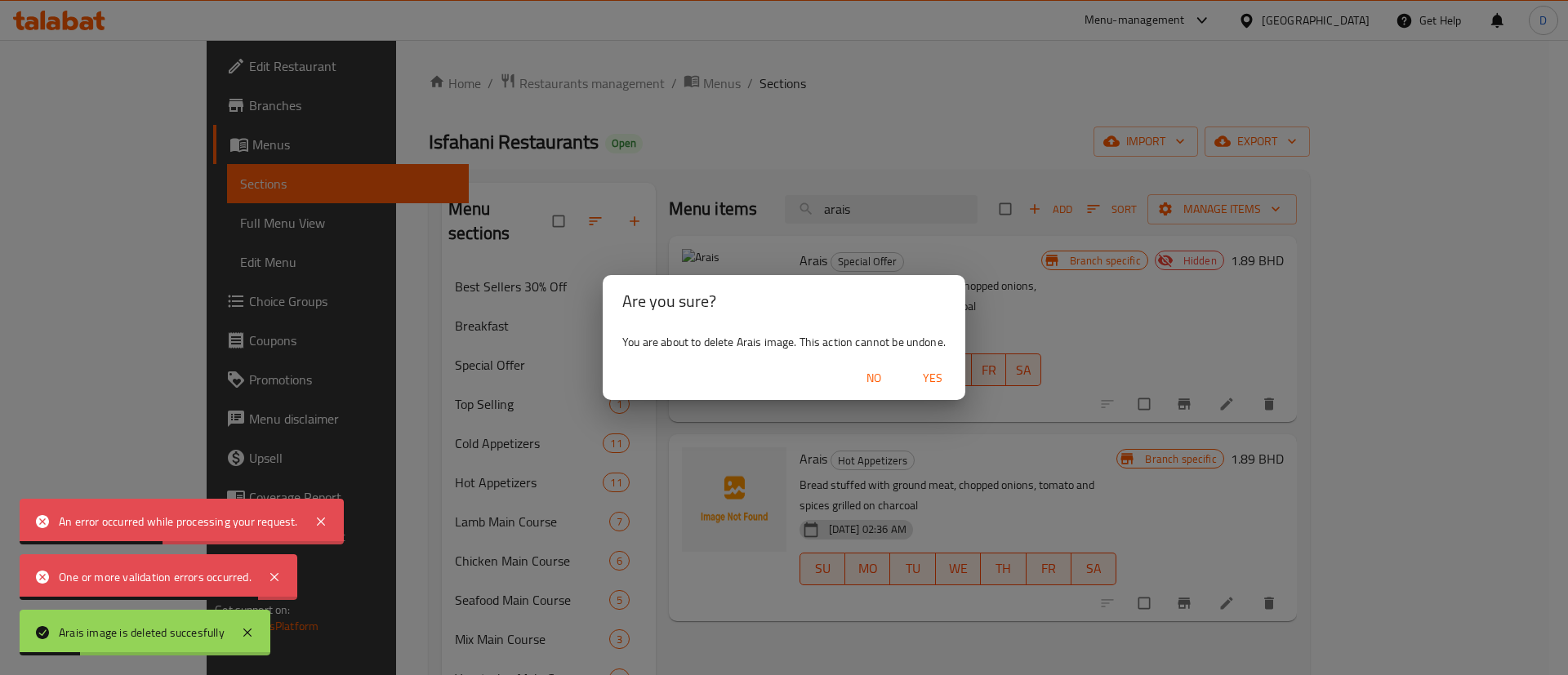
drag, startPoint x: 920, startPoint y: 369, endPoint x: 936, endPoint y: 381, distance: 20.0
click at [929, 373] on span "Yes" at bounding box center [933, 378] width 39 height 20
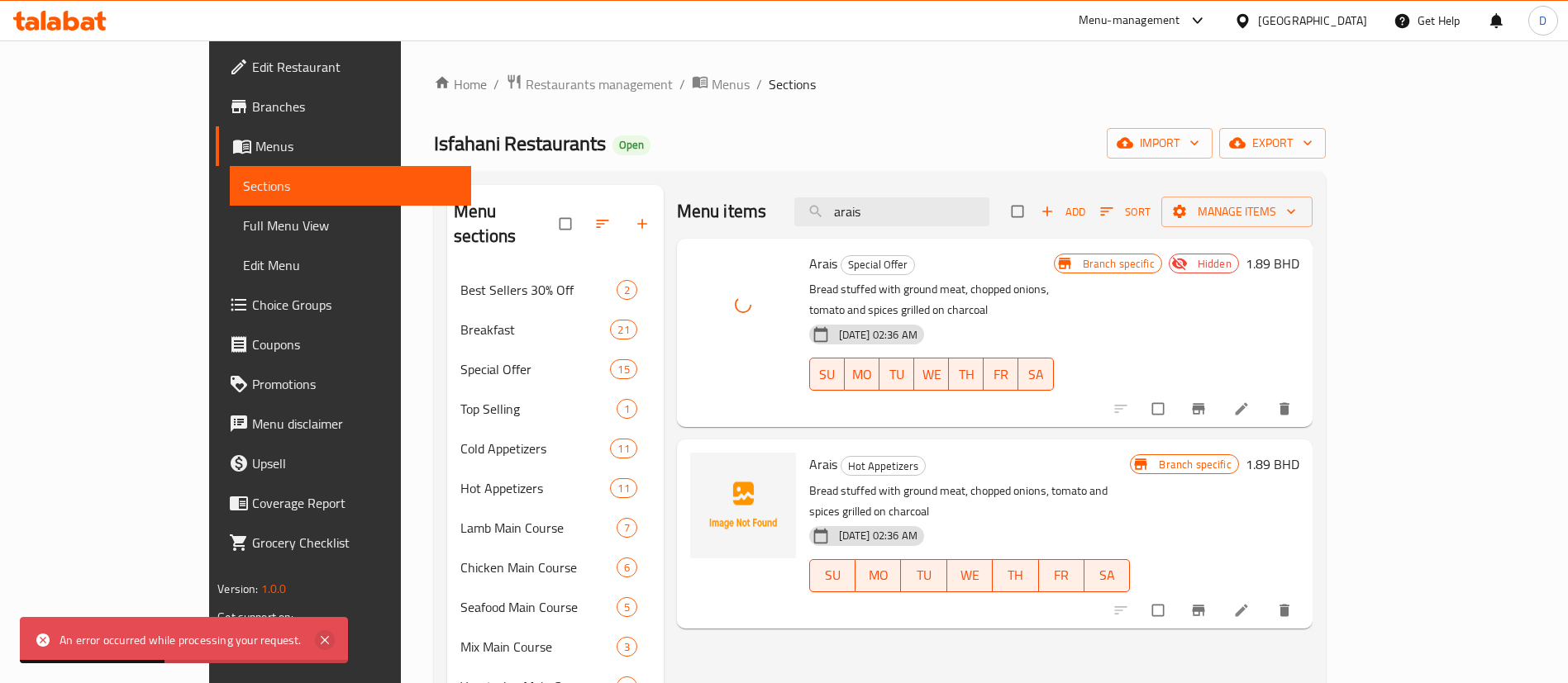
click at [328, 633] on icon at bounding box center [325, 640] width 20 height 20
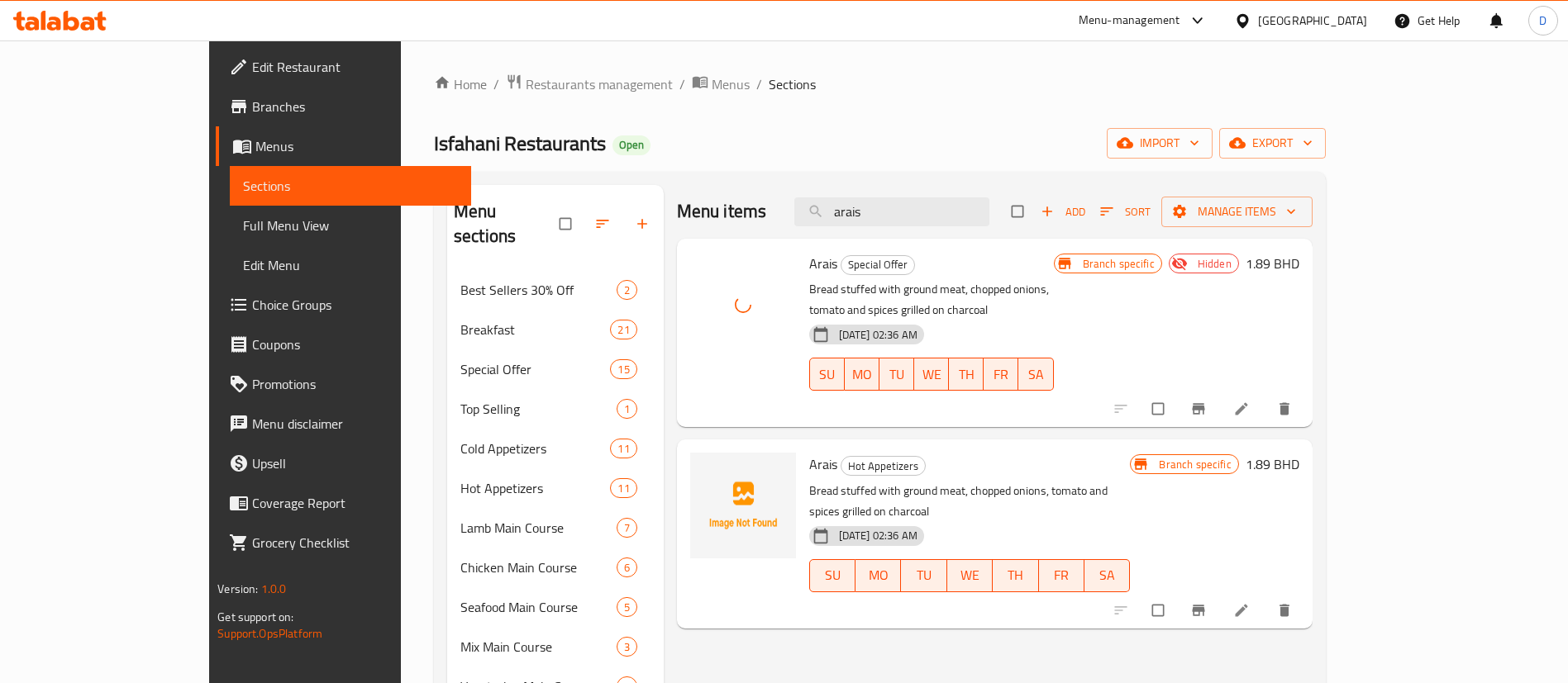
click at [705, 593] on div "Menu items arais Add Sort Manage items Arais Special Offer Bread stuffed with g…" at bounding box center [988, 687] width 648 height 1003
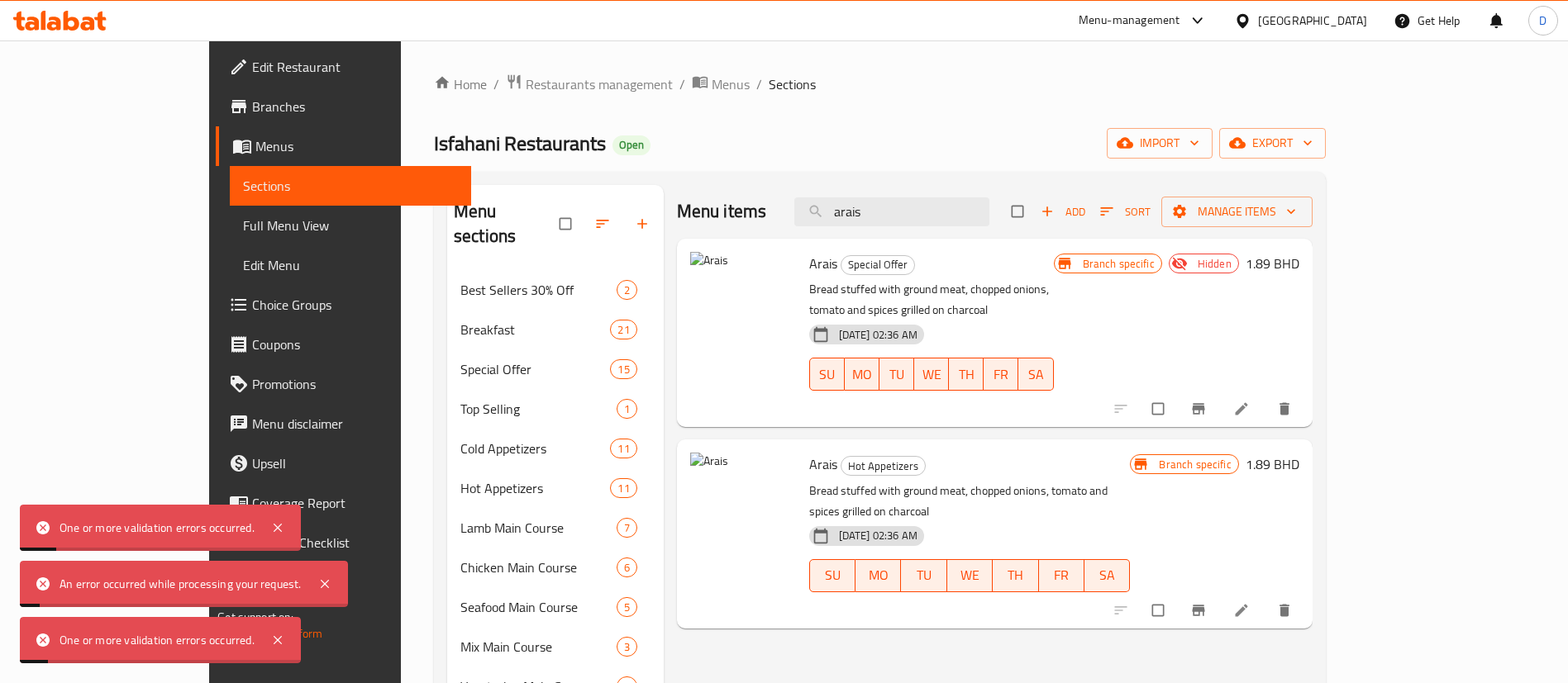
click at [755, 607] on div "Menu items arais Add Sort Manage items Arais Special Offer Bread stuffed with g…" at bounding box center [988, 687] width 648 height 1003
click at [281, 525] on icon at bounding box center [277, 528] width 20 height 20
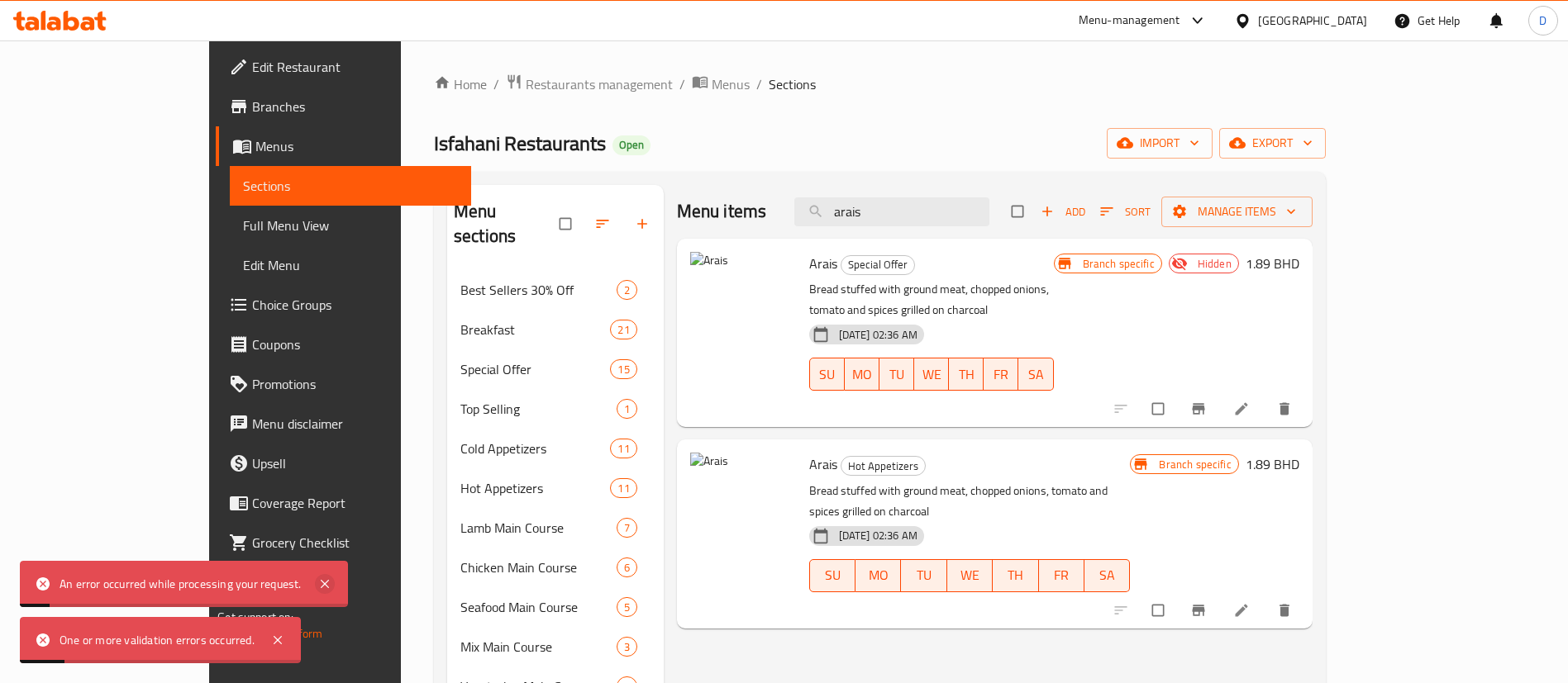
click at [321, 584] on icon at bounding box center [325, 584] width 20 height 20
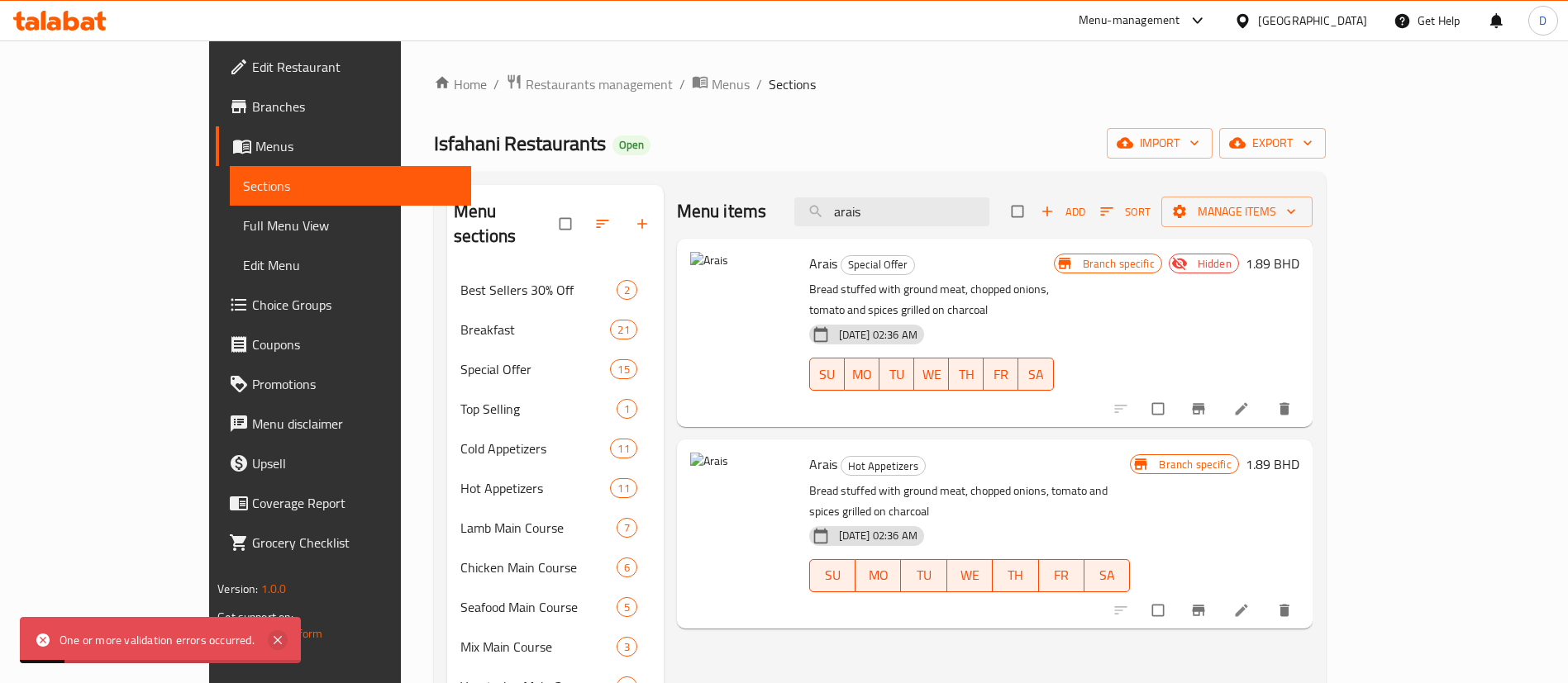
click at [278, 634] on icon at bounding box center [277, 640] width 20 height 20
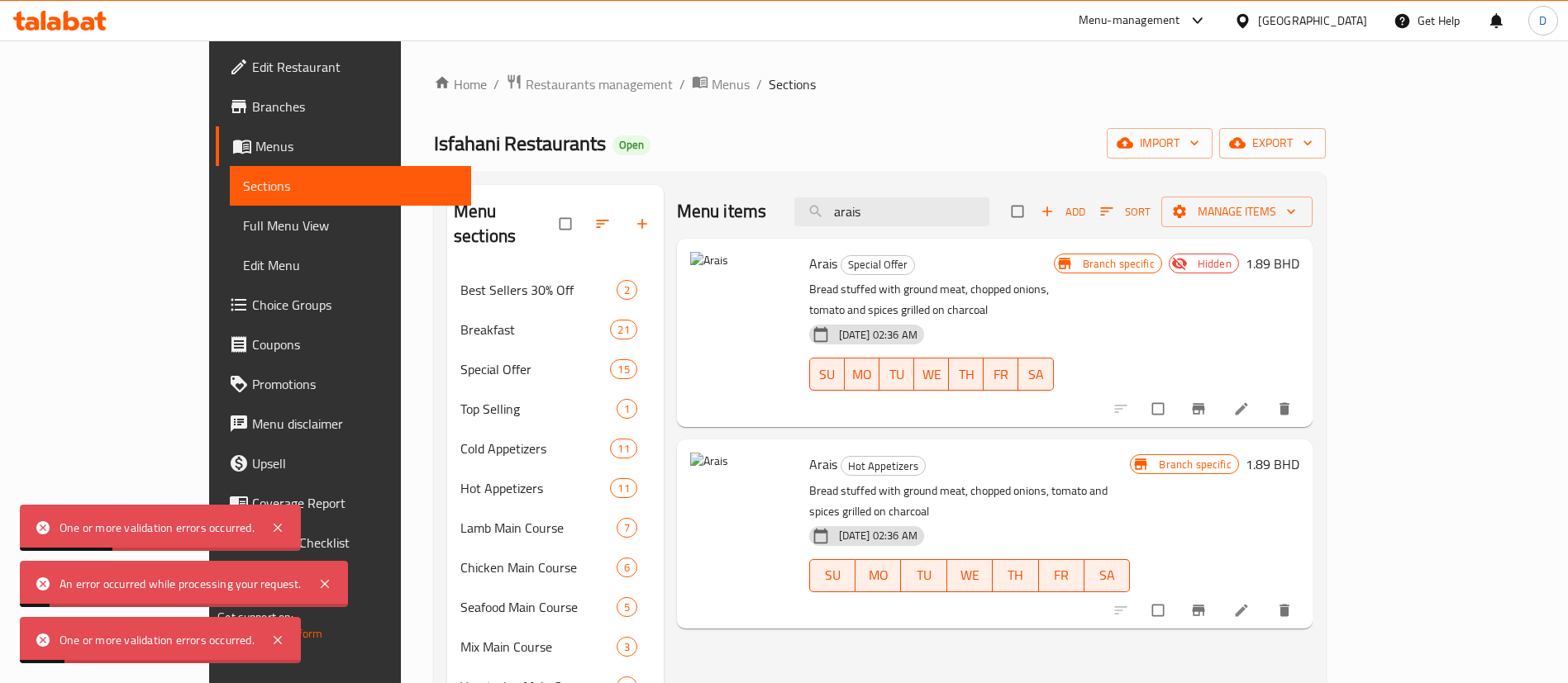
drag, startPoint x: 984, startPoint y: 197, endPoint x: 868, endPoint y: 192, distance: 116.1
click at [868, 192] on div "Menu items arais Add Sort Manage items" at bounding box center [995, 212] width 636 height 54
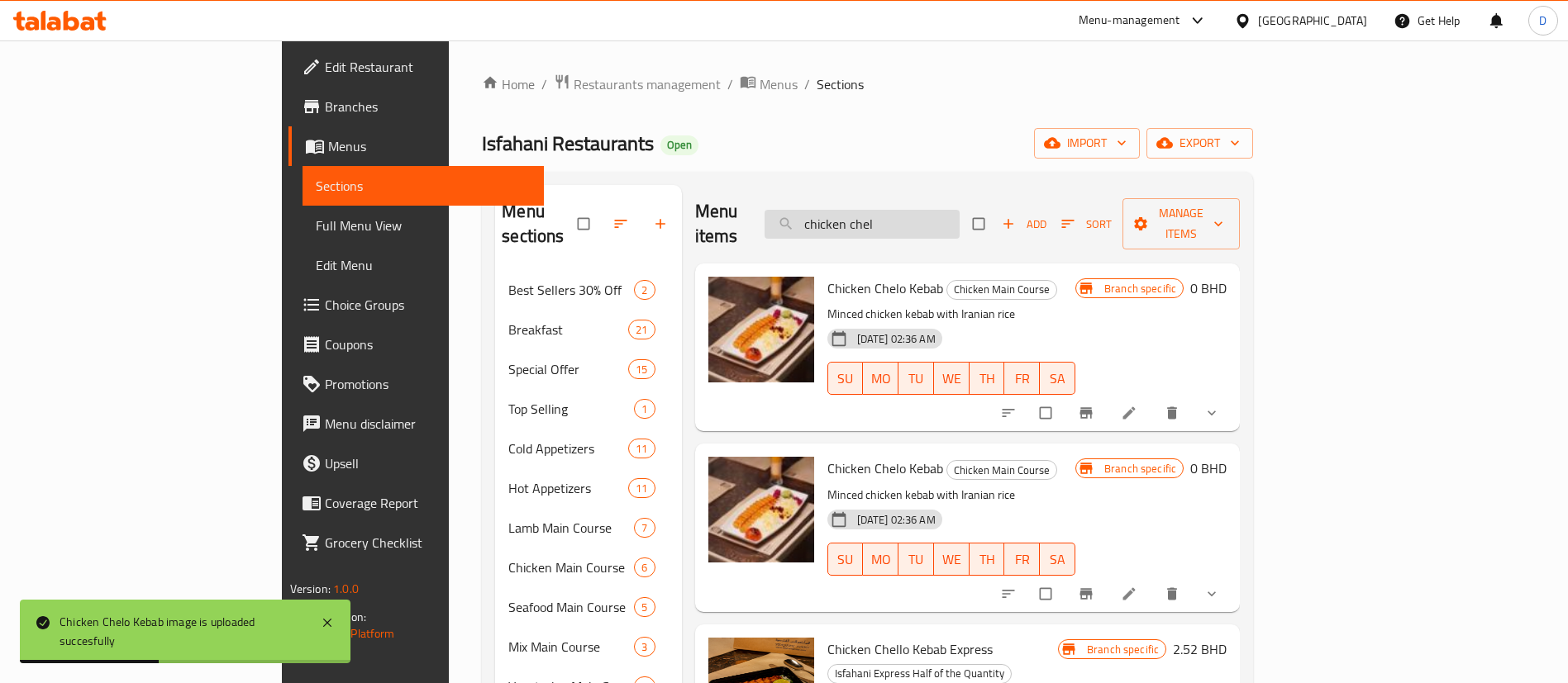
click at [887, 211] on input "chicken chel" at bounding box center [861, 224] width 195 height 29
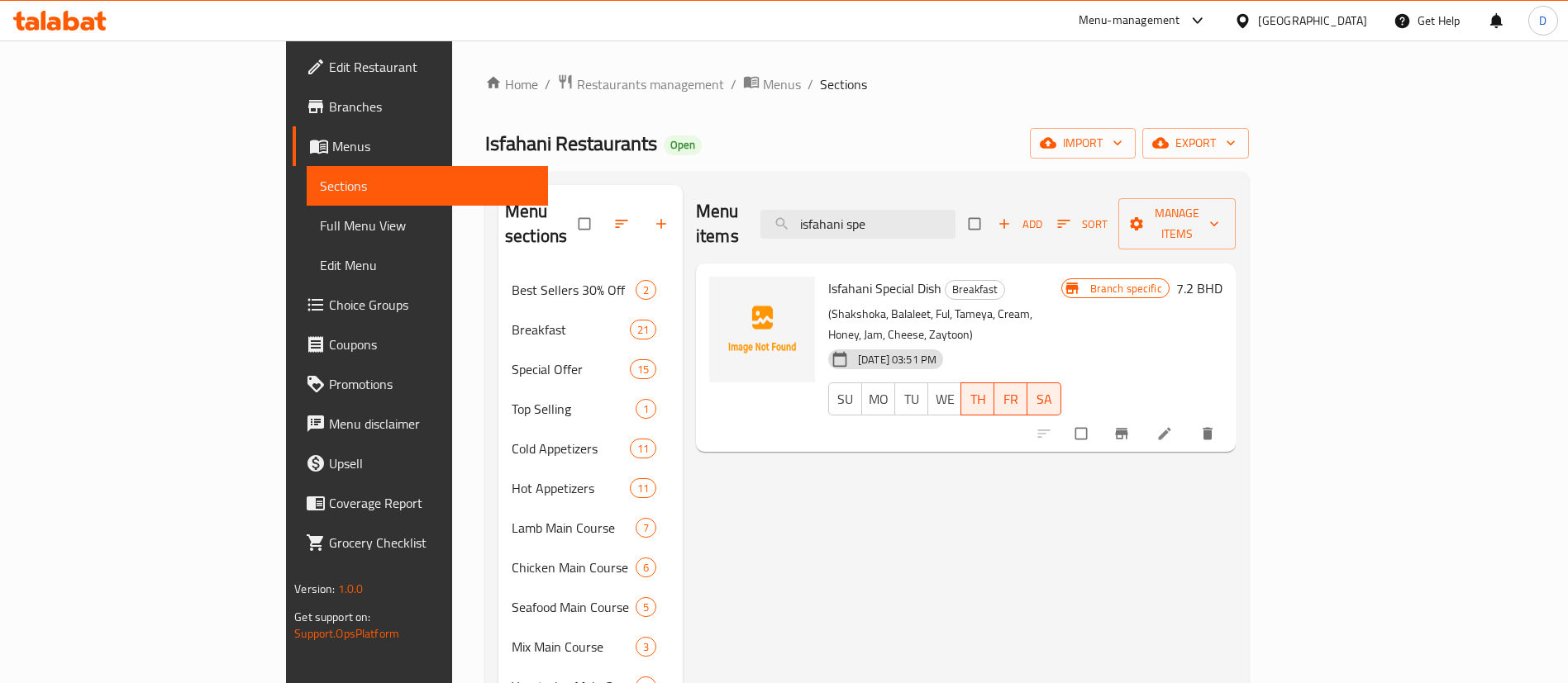
drag, startPoint x: 1014, startPoint y: 211, endPoint x: 797, endPoint y: 207, distance: 217.0
click at [797, 207] on div "Menu items isfahani spe Add Sort Manage items" at bounding box center [965, 223] width 540 height 78
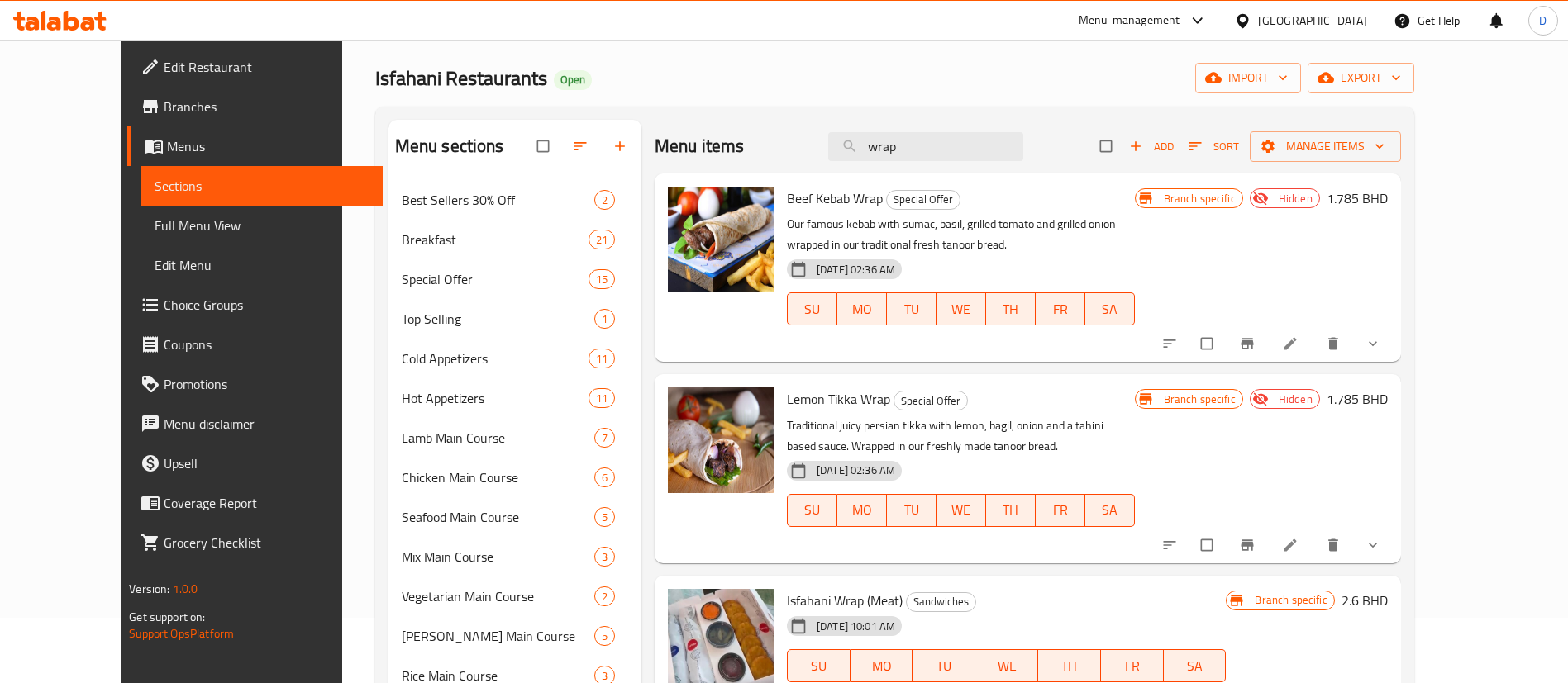
scroll to position [31, 0]
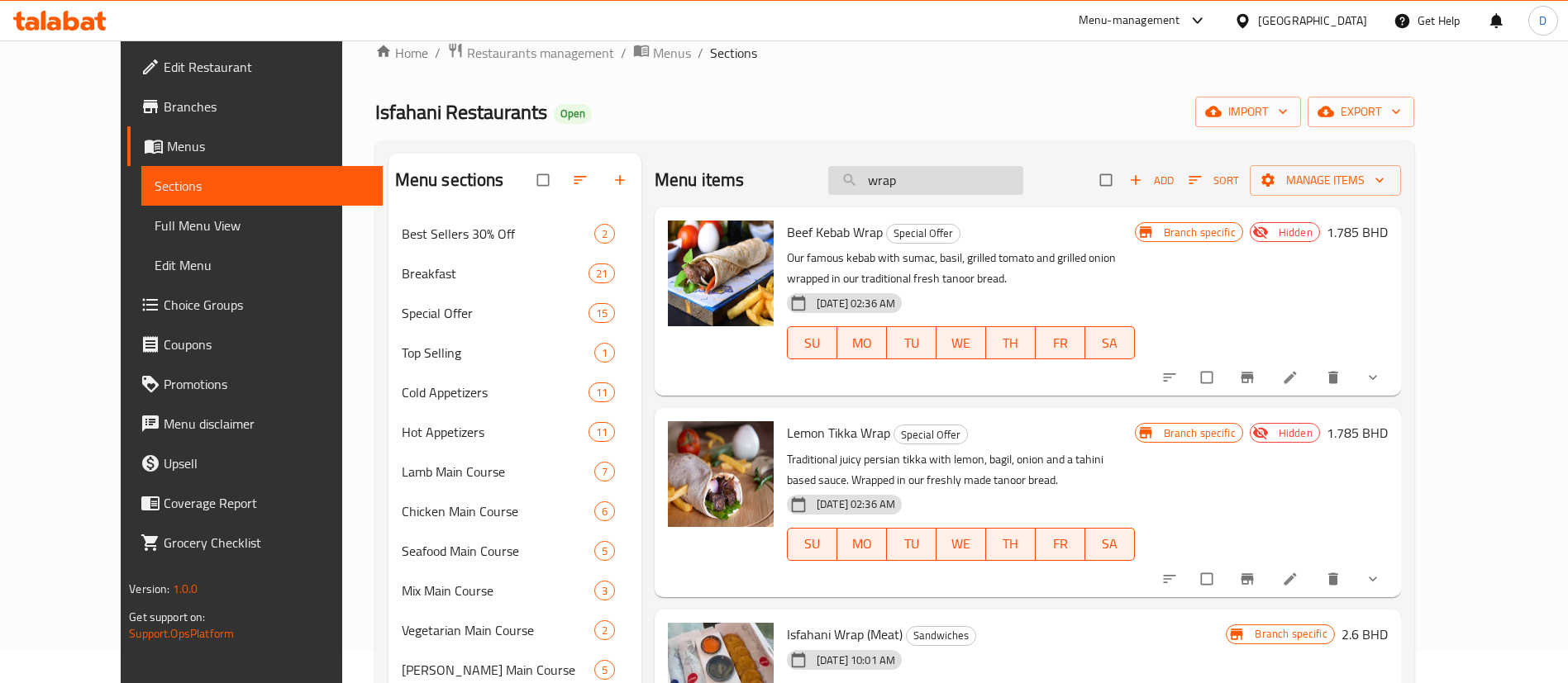
click at [929, 167] on input "wrap" at bounding box center [925, 180] width 195 height 29
type input "take aw"
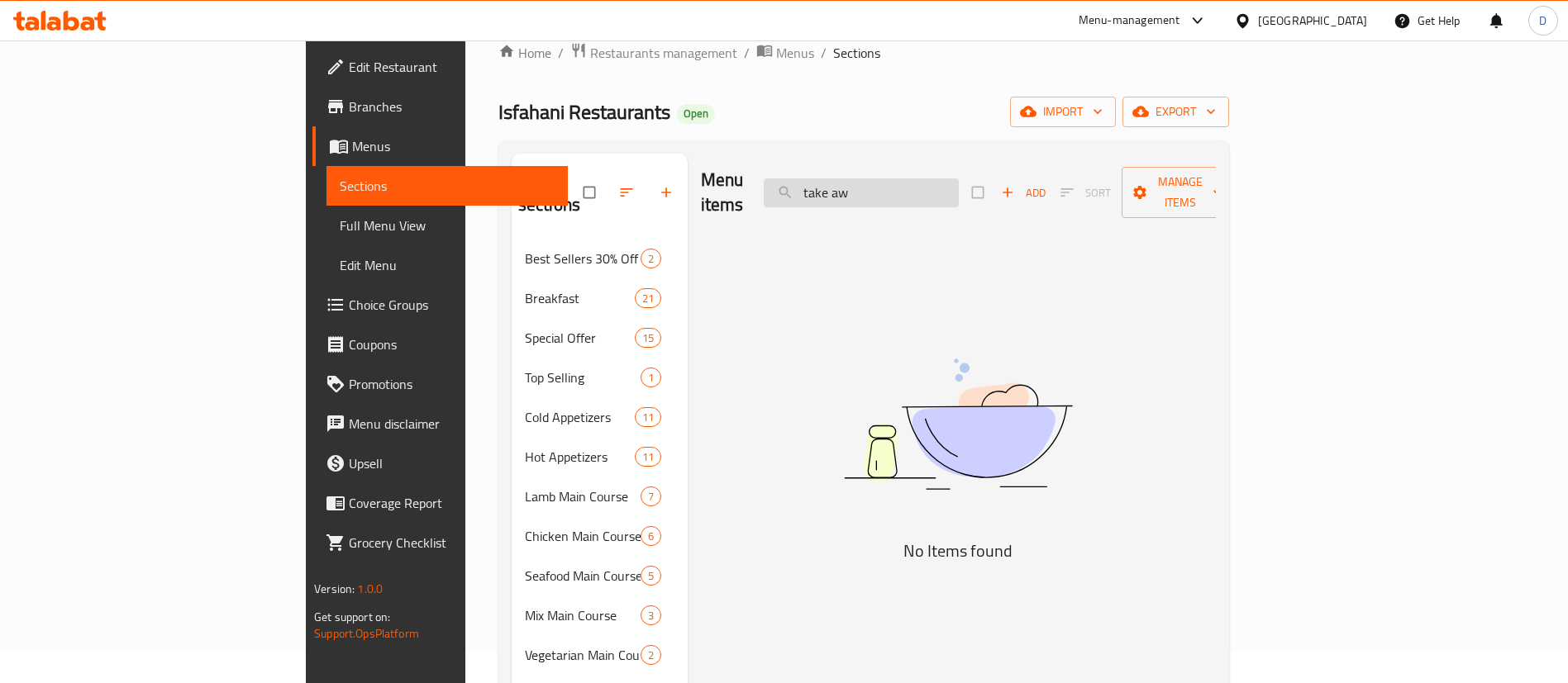
click at [958, 180] on input "take aw" at bounding box center [860, 193] width 195 height 29
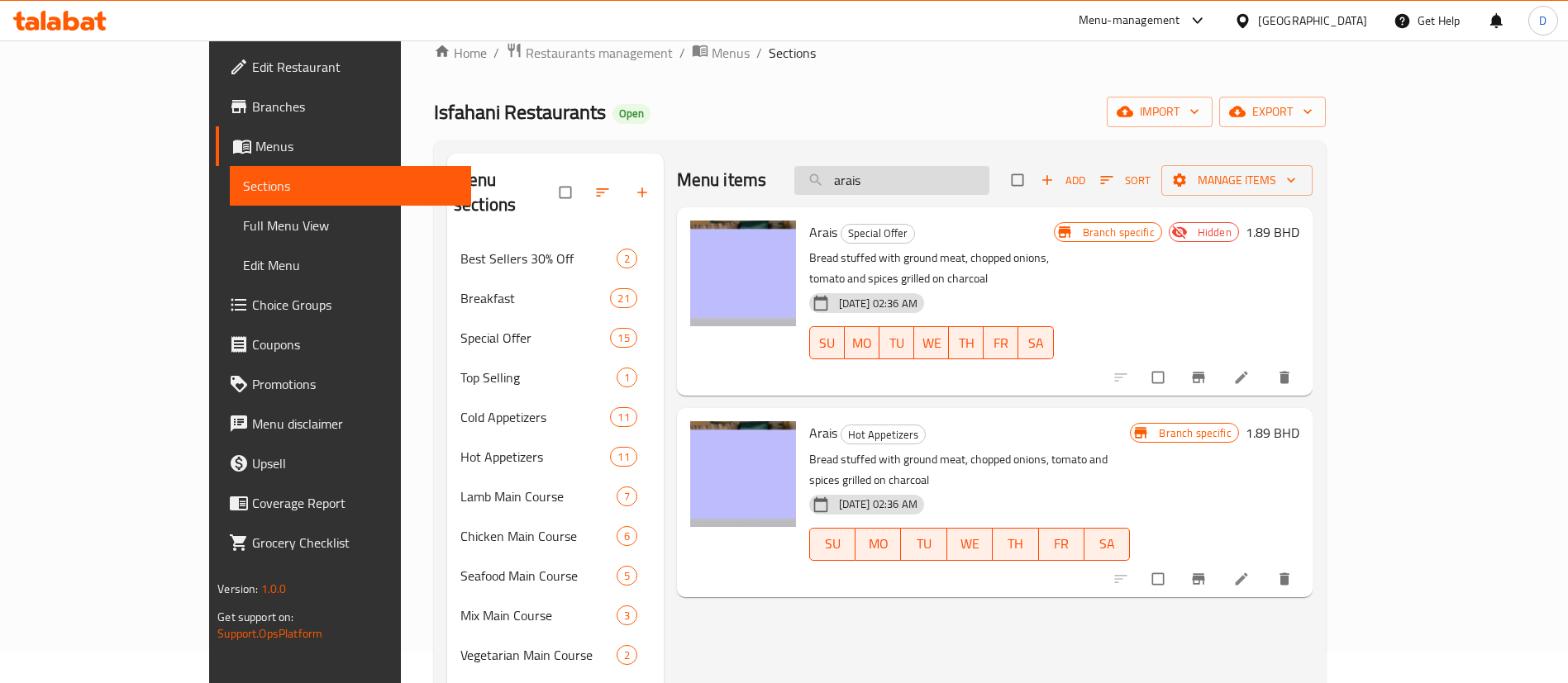
click at [989, 188] on input "arais" at bounding box center [891, 180] width 195 height 29
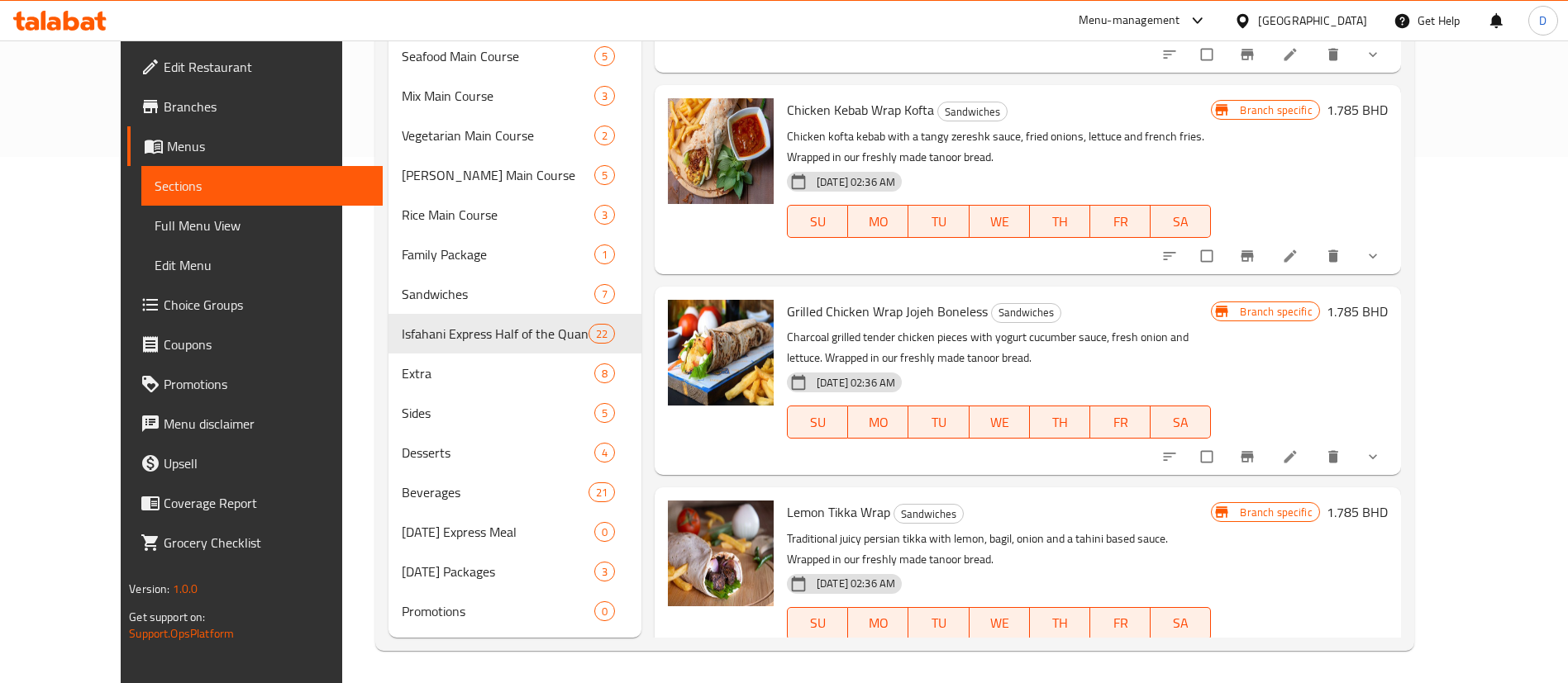
scroll to position [540, 0]
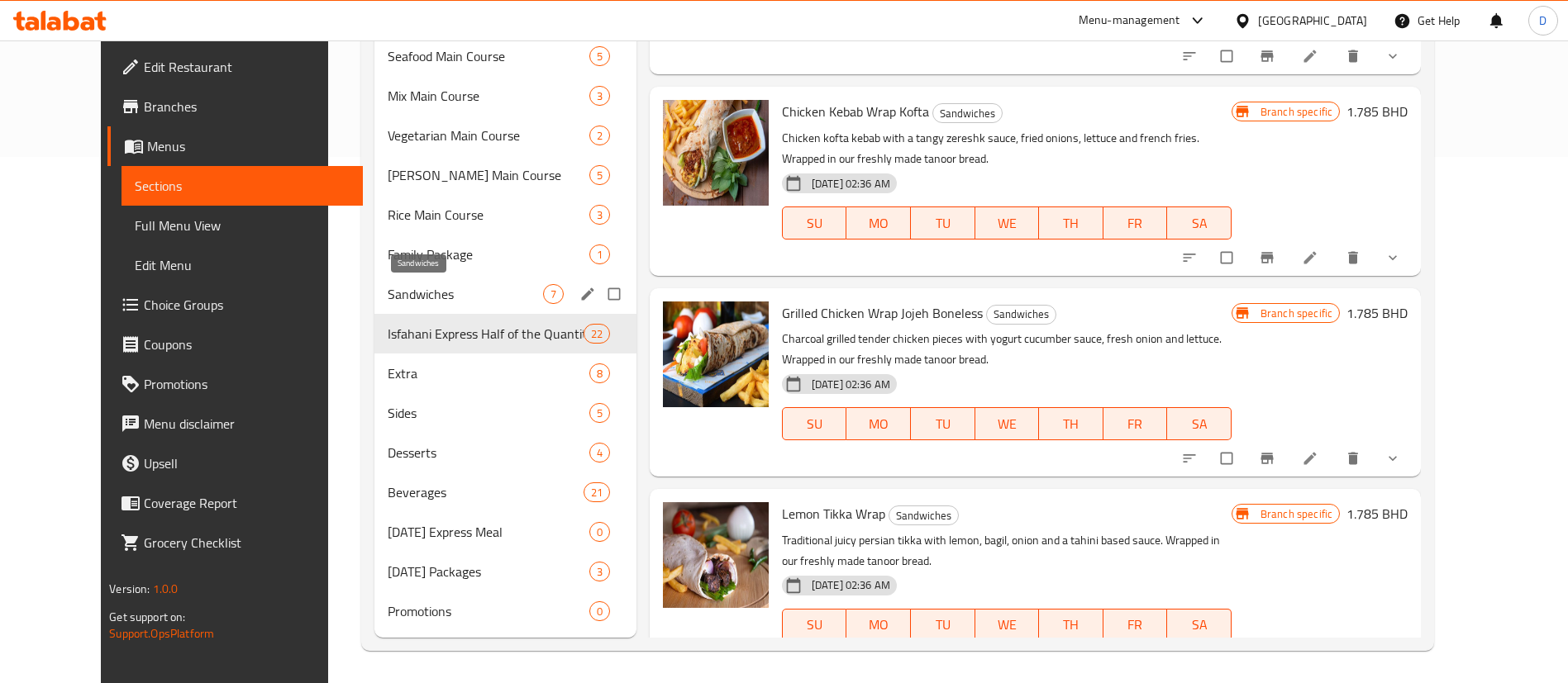
click at [399, 285] on span "Sandwiches" at bounding box center [465, 294] width 154 height 20
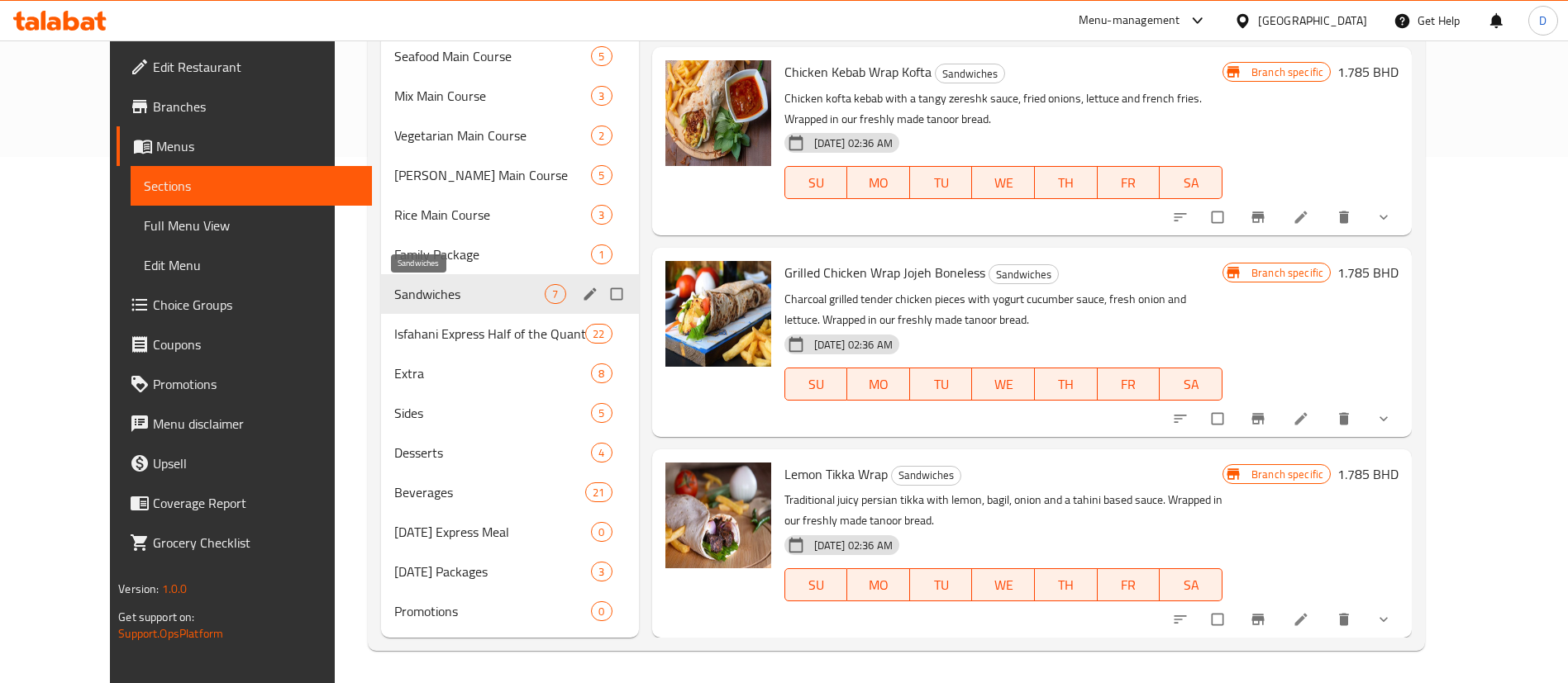
scroll to position [337, 0]
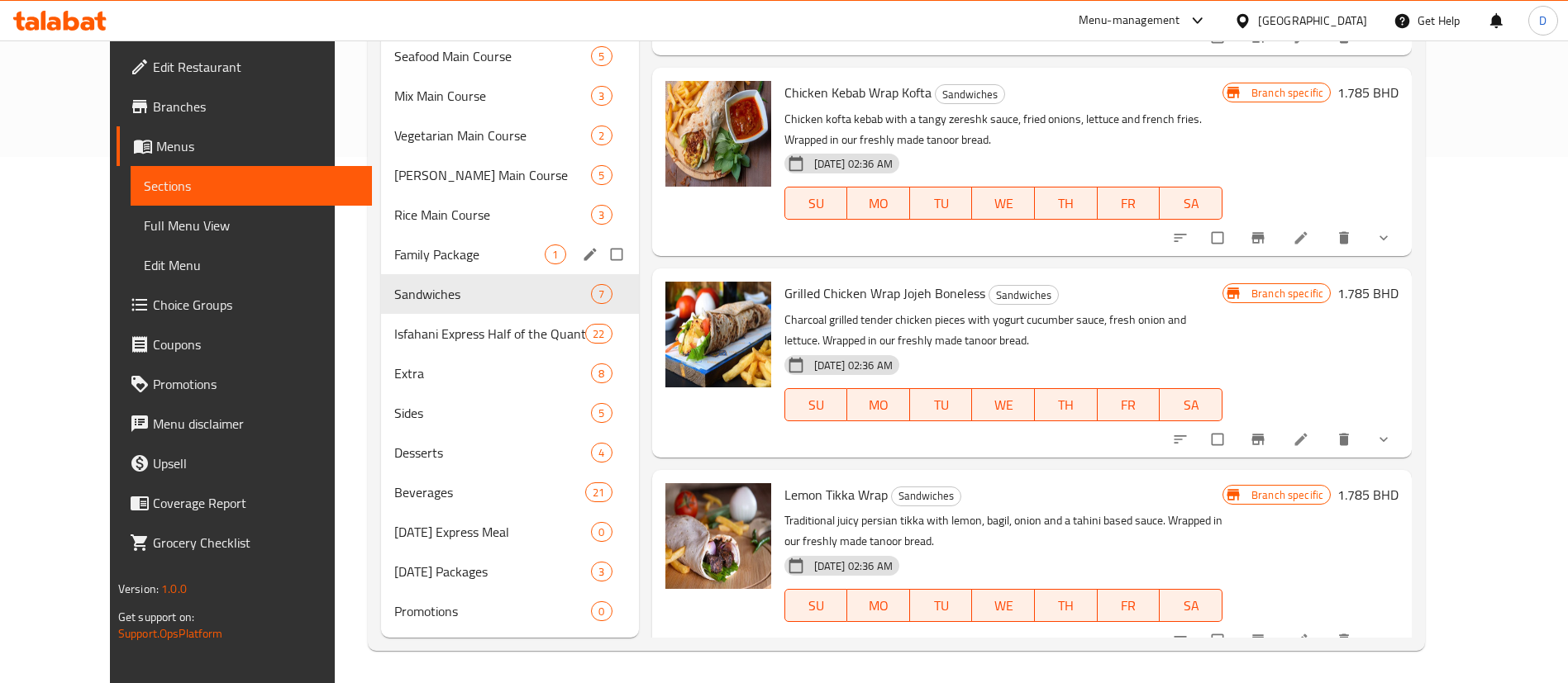
click at [424, 265] on div "Family Package 1" at bounding box center [509, 254] width 258 height 39
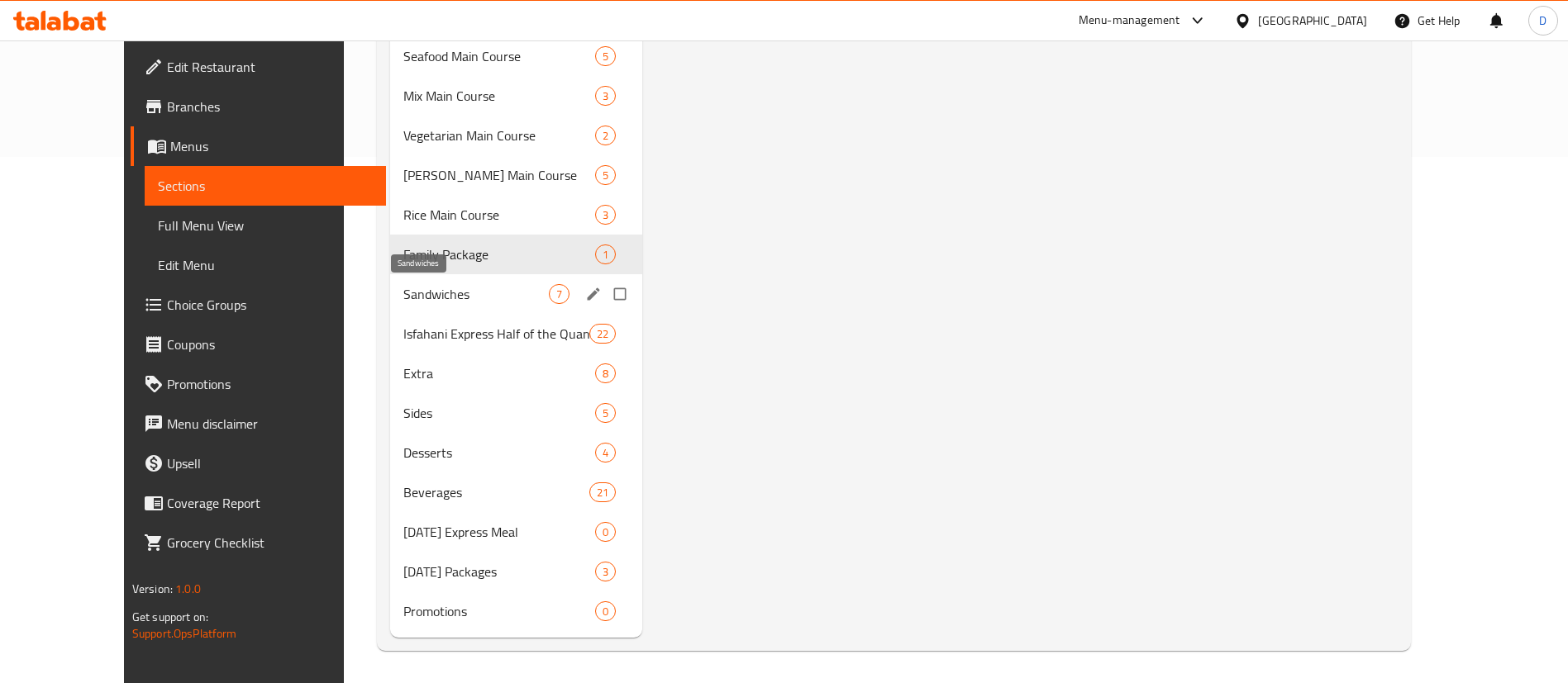
click at [403, 298] on span "Sandwiches" at bounding box center [476, 294] width 145 height 20
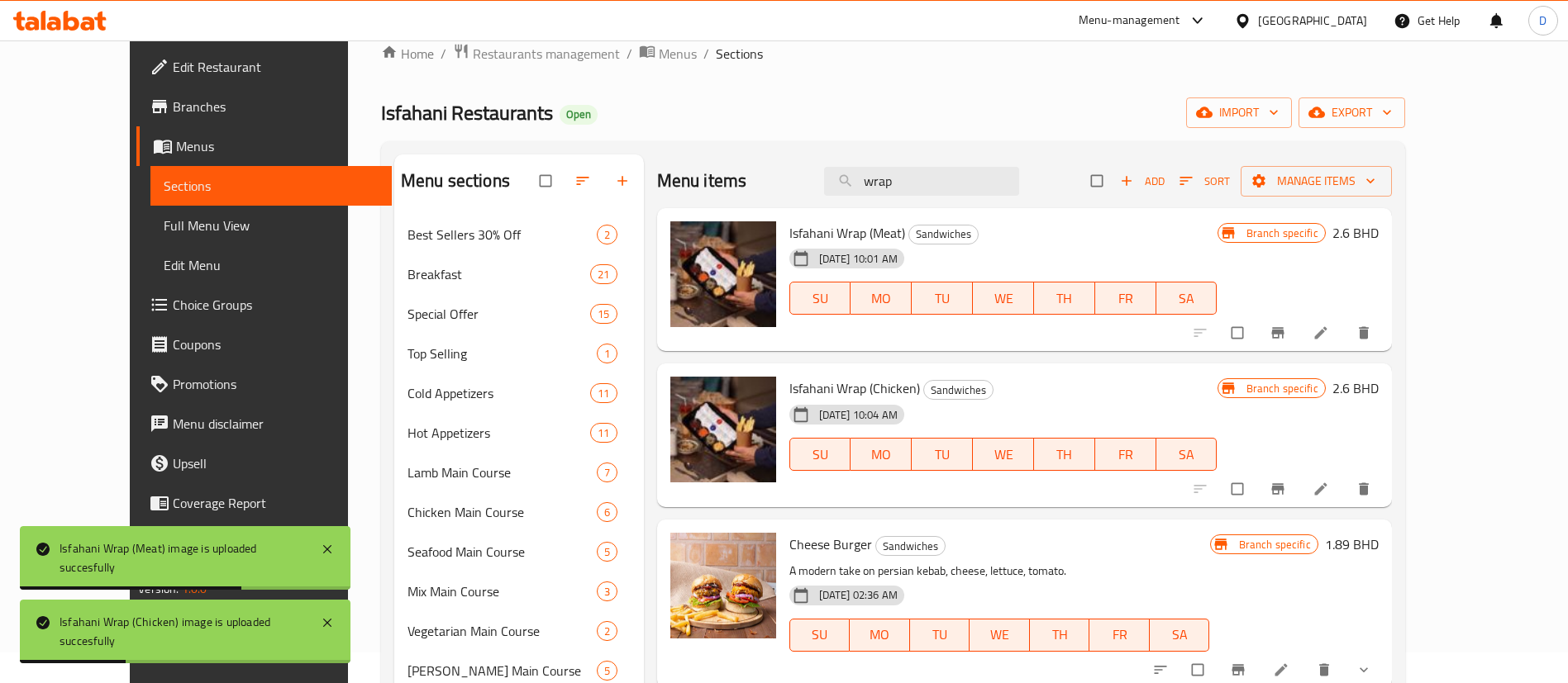
drag, startPoint x: 978, startPoint y: 185, endPoint x: 841, endPoint y: 196, distance: 137.4
click at [841, 196] on div "Menu items wrap Add Sort Manage items" at bounding box center [1025, 181] width 735 height 54
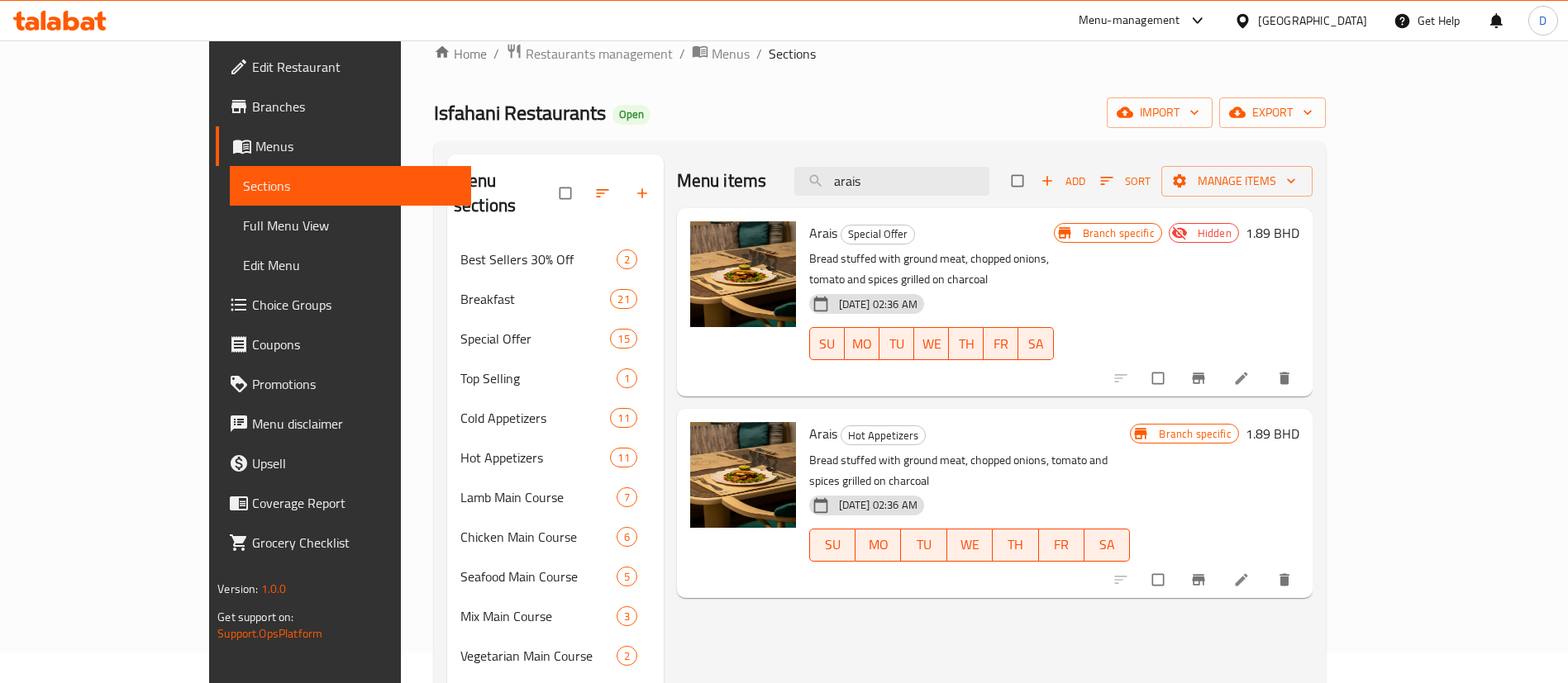
type input "arais"
